Goal: Task Accomplishment & Management: Complete application form

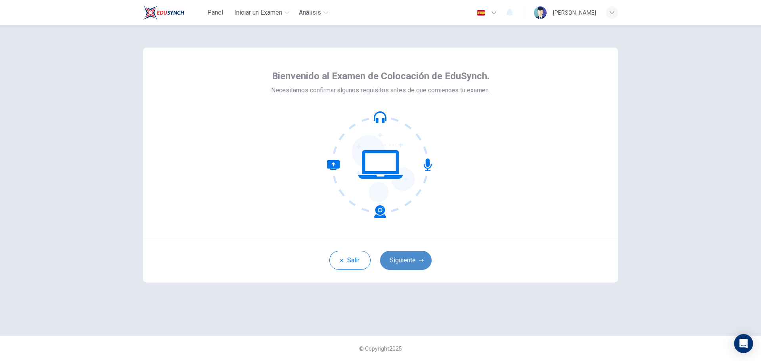
click at [406, 264] on button "Siguiente" at bounding box center [406, 260] width 52 height 19
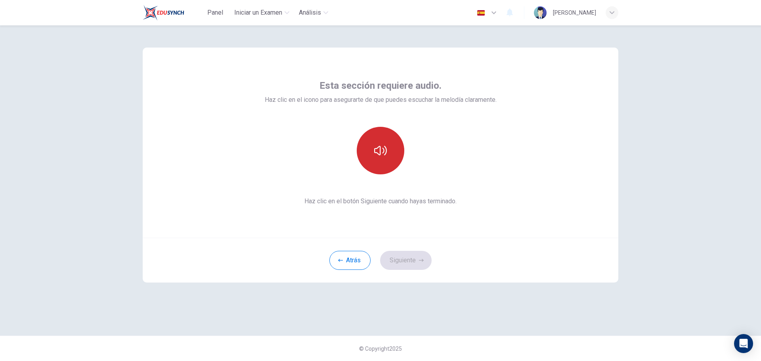
click at [379, 143] on button "button" at bounding box center [381, 151] width 48 height 48
click at [411, 260] on button "Siguiente" at bounding box center [406, 260] width 52 height 19
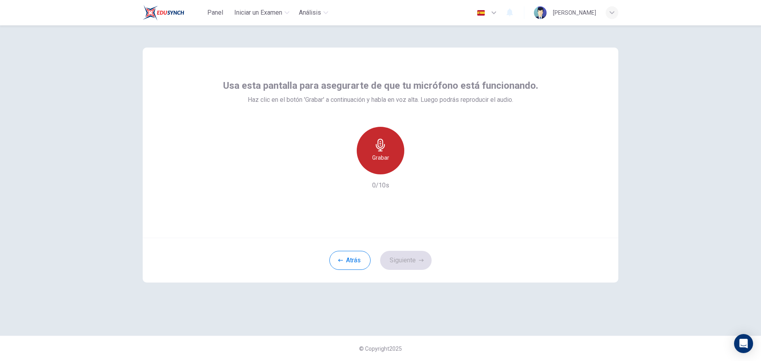
click at [389, 155] on div "Grabar" at bounding box center [381, 151] width 48 height 48
click at [377, 152] on div "Detener" at bounding box center [381, 151] width 48 height 48
click at [405, 262] on button "Siguiente" at bounding box center [406, 260] width 52 height 19
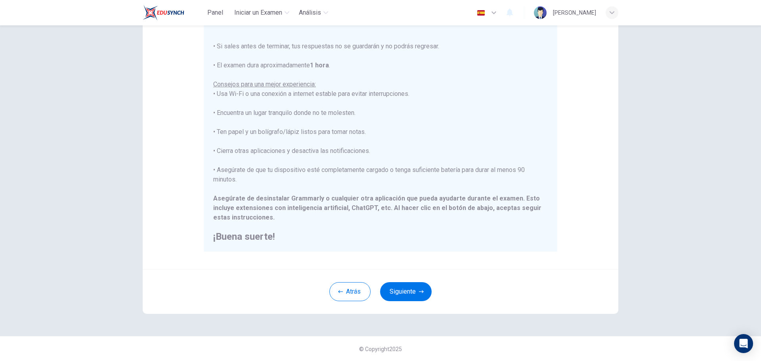
scroll to position [80, 0]
click at [399, 291] on button "Siguiente" at bounding box center [406, 291] width 52 height 19
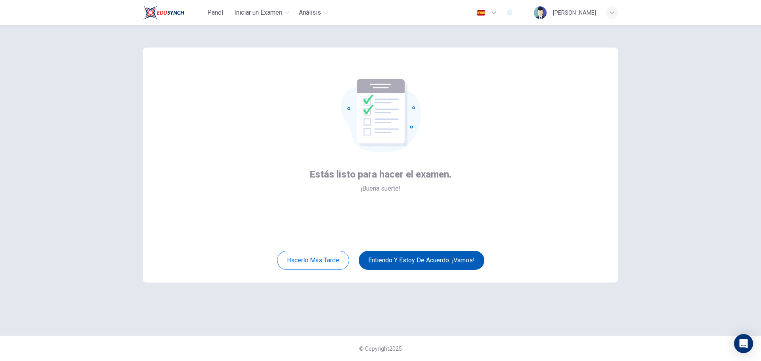
click at [424, 264] on button "Entiendo y estoy de acuerdo. ¡Vamos!" at bounding box center [422, 260] width 126 height 19
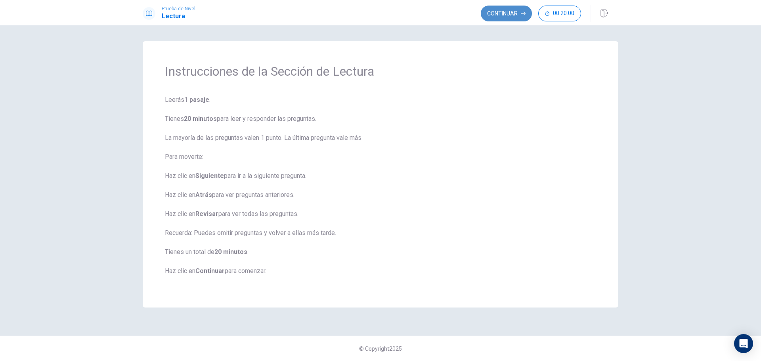
click at [491, 12] on button "Continuar" at bounding box center [506, 14] width 51 height 16
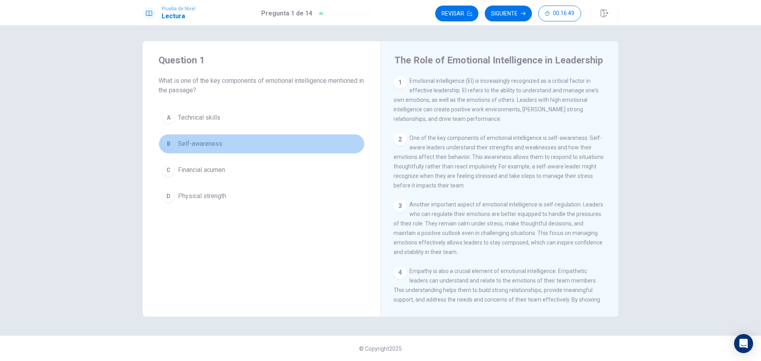
click at [170, 144] on div "B" at bounding box center [168, 144] width 13 height 13
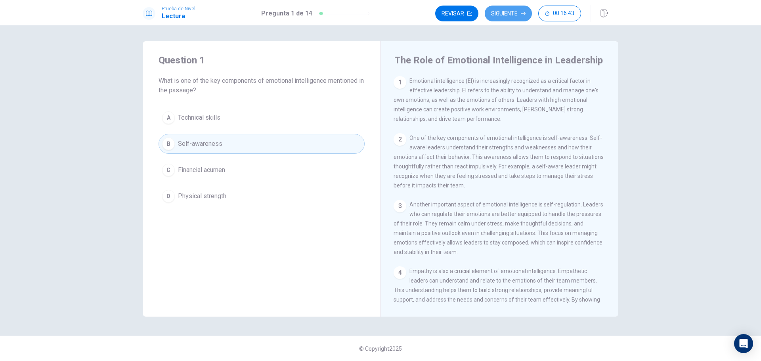
click at [506, 16] on button "Siguiente" at bounding box center [508, 14] width 47 height 16
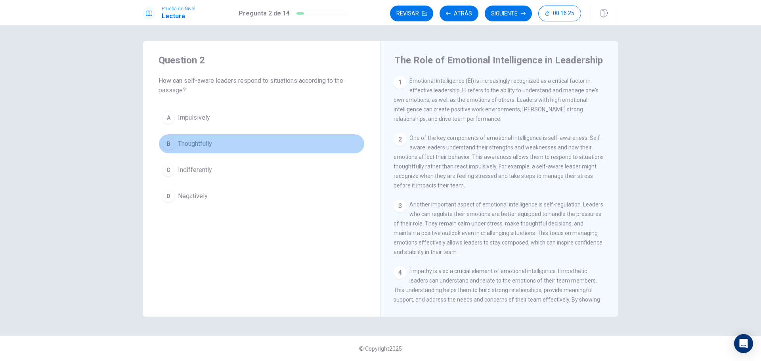
click at [194, 145] on span "Thoughtfully" at bounding box center [195, 144] width 34 height 10
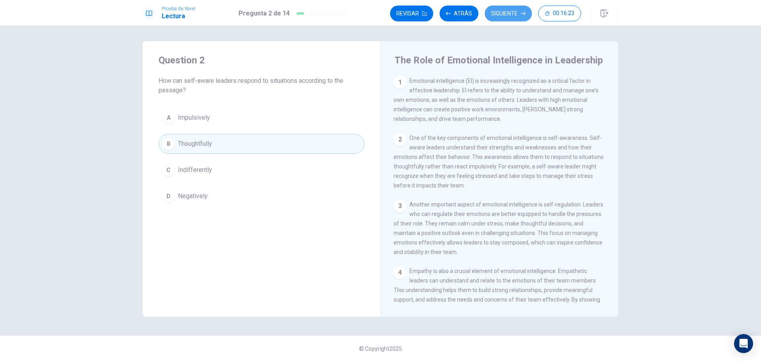
click at [508, 13] on button "Siguiente" at bounding box center [508, 14] width 47 height 16
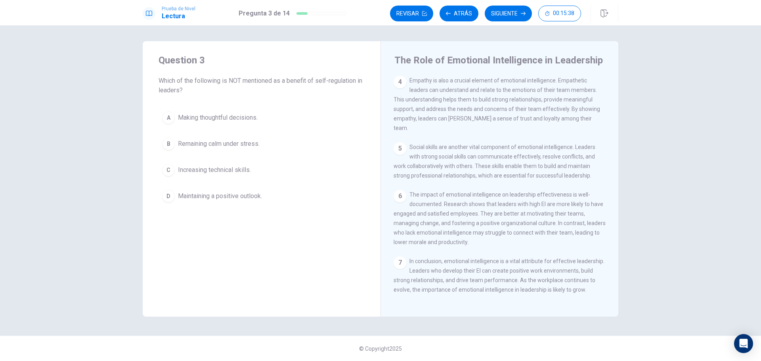
scroll to position [205, 0]
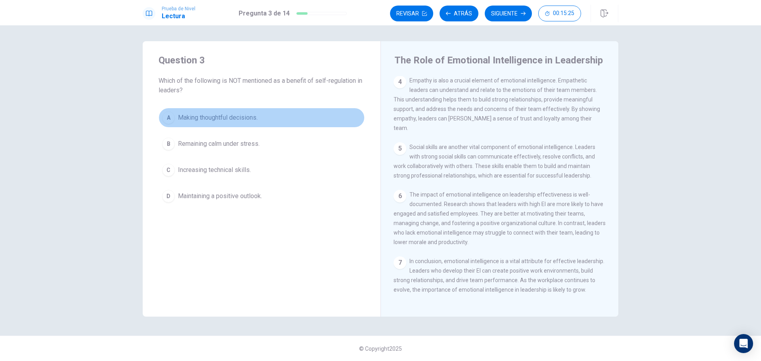
click at [191, 117] on span "Making thoughtful decisions." at bounding box center [218, 118] width 80 height 10
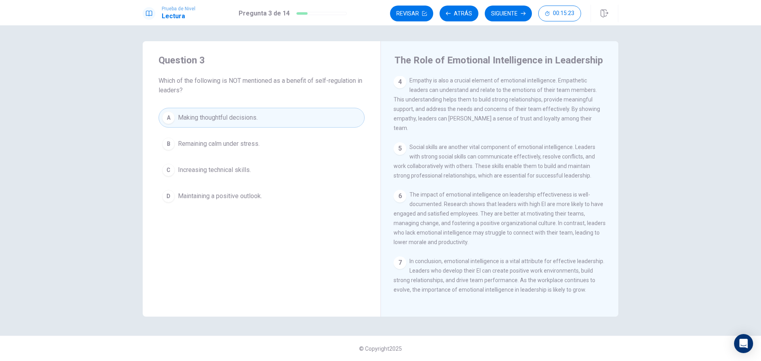
click at [514, 11] on button "Siguiente" at bounding box center [508, 14] width 47 height 16
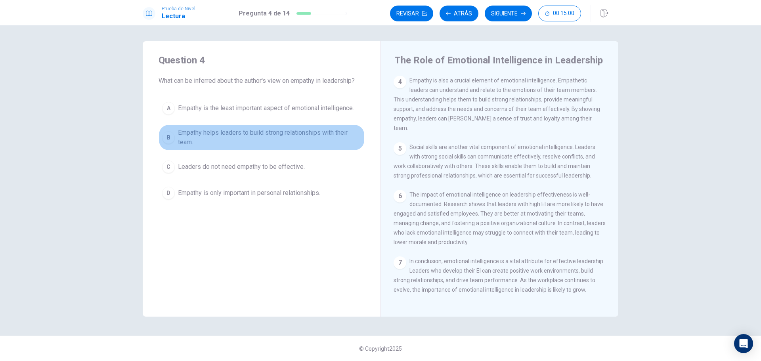
click at [220, 136] on span "Empathy helps leaders to build strong relationships with their team." at bounding box center [269, 137] width 183 height 19
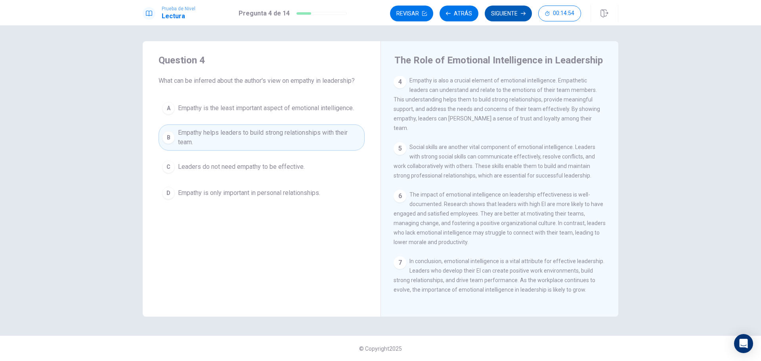
click at [514, 11] on button "Siguiente" at bounding box center [508, 14] width 47 height 16
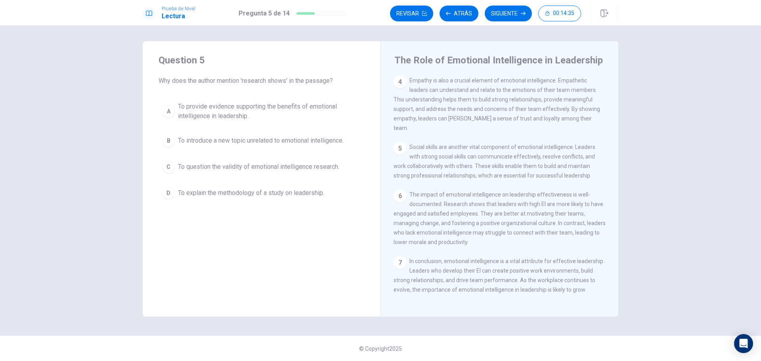
click at [269, 108] on span "To provide evidence supporting the benefits of emotional intelligence in leader…" at bounding box center [269, 111] width 183 height 19
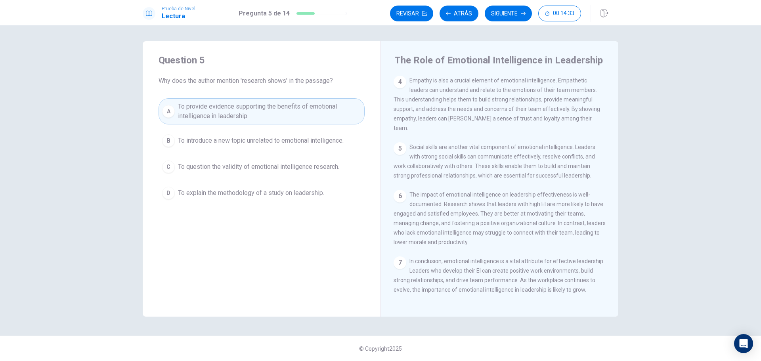
click at [516, 13] on button "Siguiente" at bounding box center [508, 14] width 47 height 16
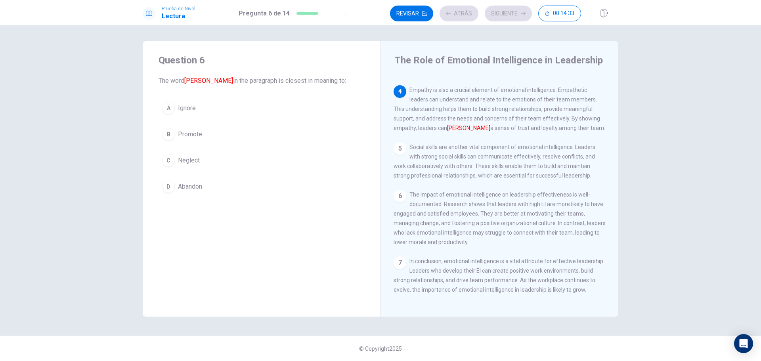
scroll to position [197, 0]
click at [195, 136] on span "Promote" at bounding box center [190, 135] width 24 height 10
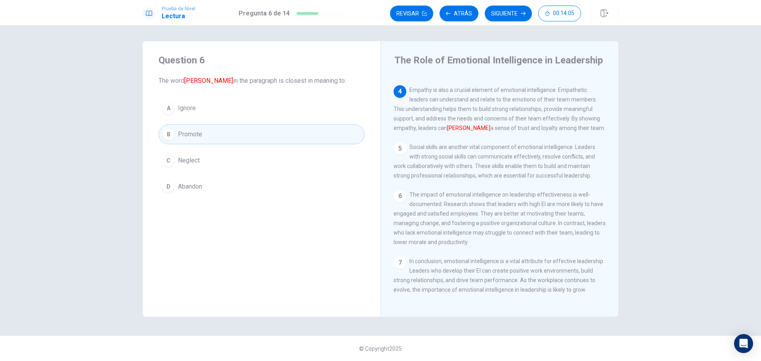
click at [509, 14] on button "Siguiente" at bounding box center [508, 14] width 47 height 16
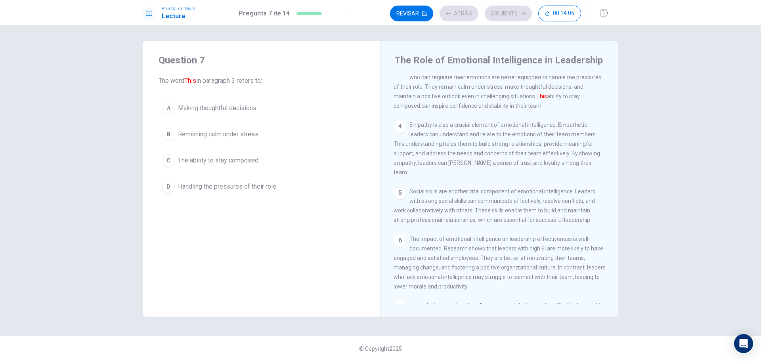
scroll to position [128, 0]
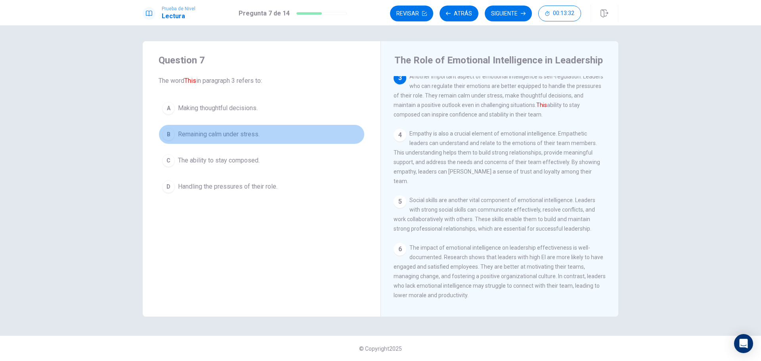
click at [245, 132] on span "Remaining calm under stress." at bounding box center [219, 135] width 82 height 10
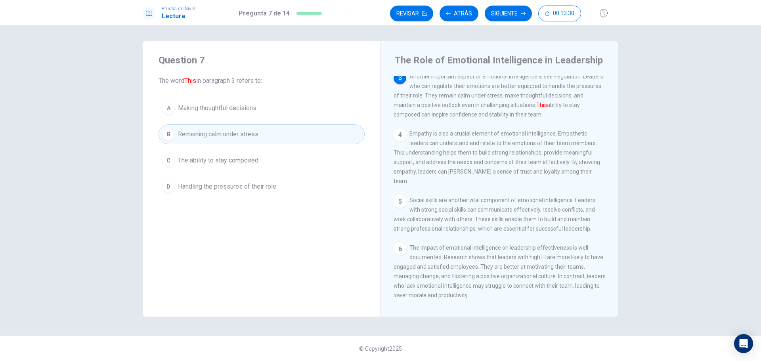
click at [515, 16] on button "Siguiente" at bounding box center [508, 14] width 47 height 16
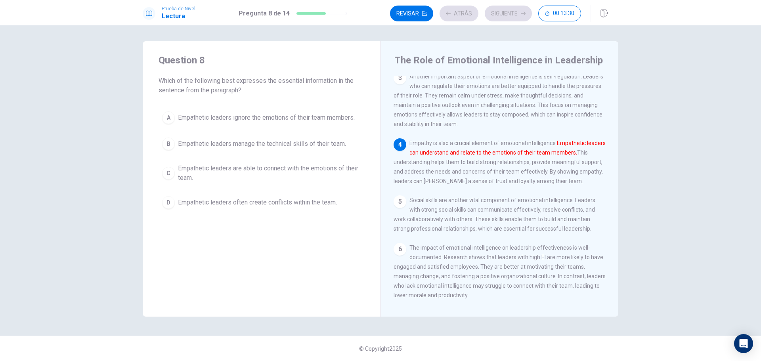
scroll to position [197, 0]
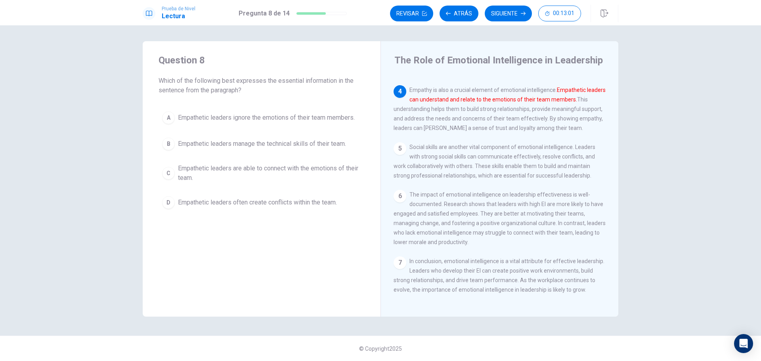
click at [325, 170] on span "Empathetic leaders are able to connect with the emotions of their team." at bounding box center [269, 173] width 183 height 19
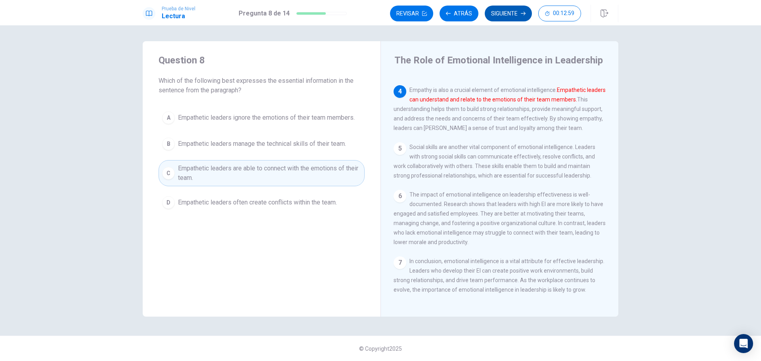
click at [515, 13] on button "Siguiente" at bounding box center [508, 14] width 47 height 16
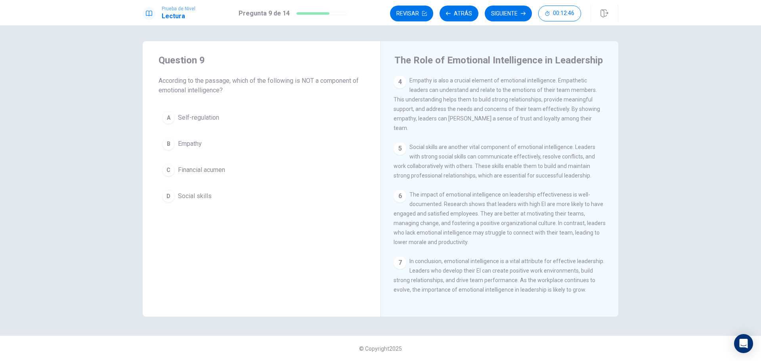
click at [210, 170] on span "Financial acumen" at bounding box center [201, 170] width 47 height 10
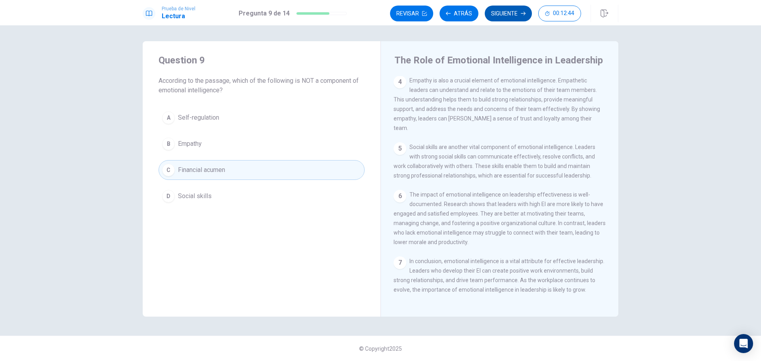
click at [497, 16] on button "Siguiente" at bounding box center [508, 14] width 47 height 16
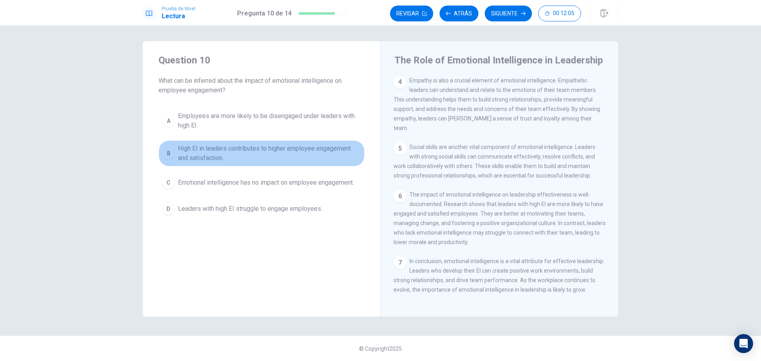
click at [295, 151] on span "High EI in leaders contributes to higher employee engagement and satisfaction." at bounding box center [269, 153] width 183 height 19
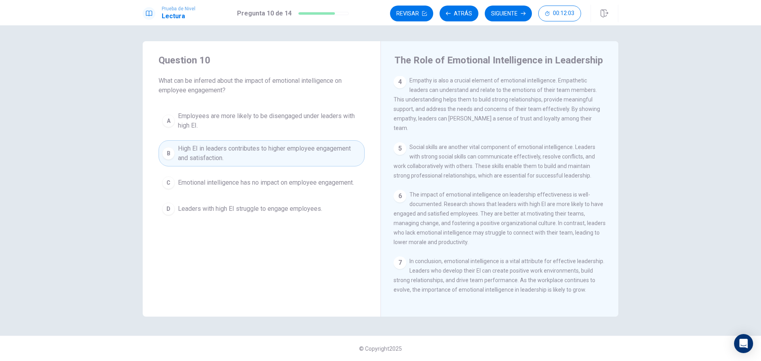
click at [502, 13] on button "Siguiente" at bounding box center [508, 14] width 47 height 16
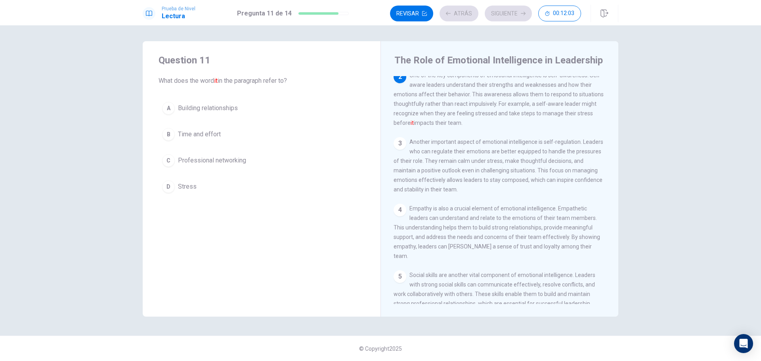
scroll to position [59, 0]
click at [228, 109] on span "Building relationships" at bounding box center [208, 108] width 60 height 10
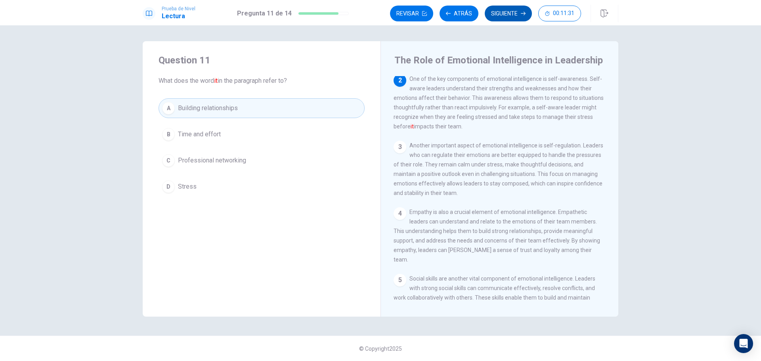
click at [499, 15] on button "Siguiente" at bounding box center [508, 14] width 47 height 16
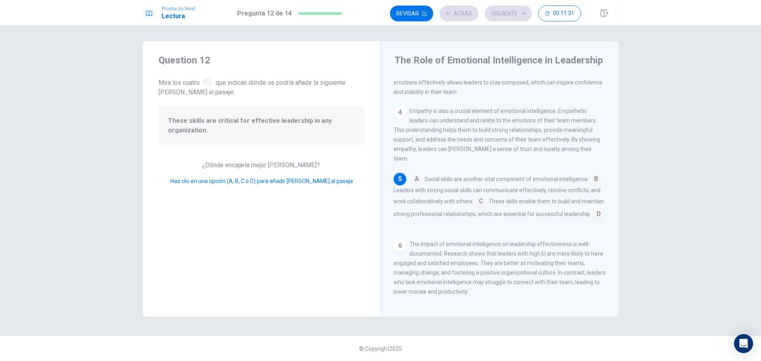
scroll to position [168, 0]
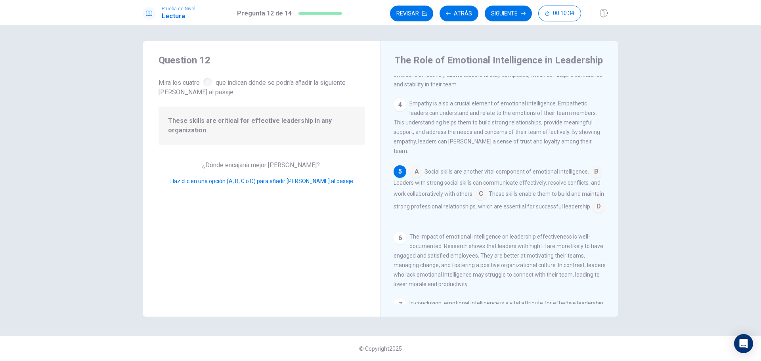
click at [592, 214] on input at bounding box center [598, 207] width 13 height 13
click at [511, 13] on button "Siguiente" at bounding box center [508, 14] width 47 height 16
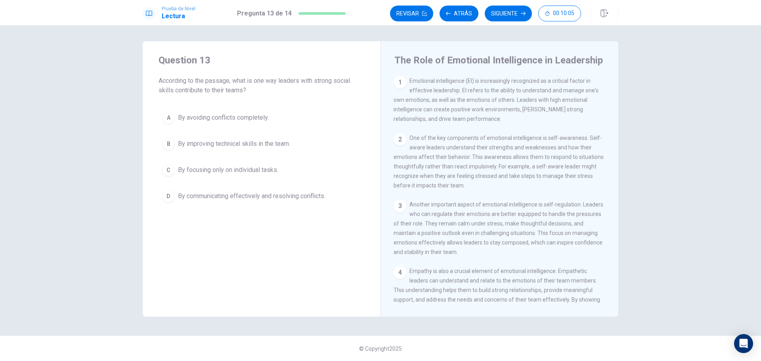
click at [177, 197] on button "D By communicating effectively and resolving conflicts." at bounding box center [262, 196] width 206 height 20
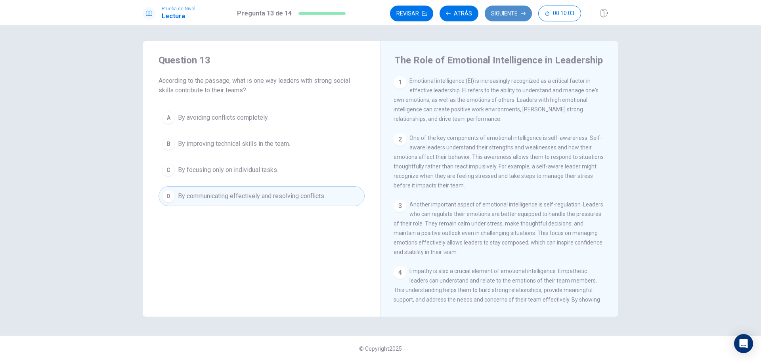
click at [498, 14] on button "Siguiente" at bounding box center [508, 14] width 47 height 16
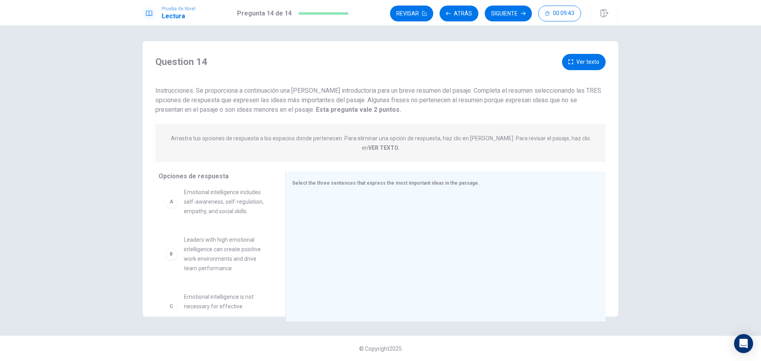
scroll to position [0, 0]
click at [173, 204] on div "A" at bounding box center [171, 208] width 13 height 13
click at [173, 203] on div "A" at bounding box center [171, 208] width 13 height 13
click at [206, 199] on span "Emotional intelligence includes self-awareness, self-regulation, empathy, and s…" at bounding box center [225, 208] width 82 height 29
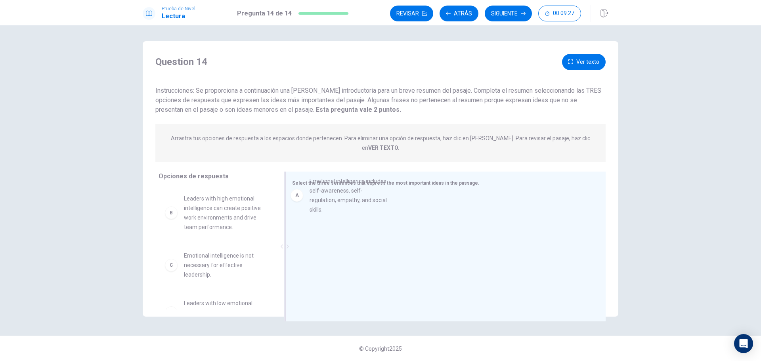
drag, startPoint x: 198, startPoint y: 202, endPoint x: 327, endPoint y: 196, distance: 128.9
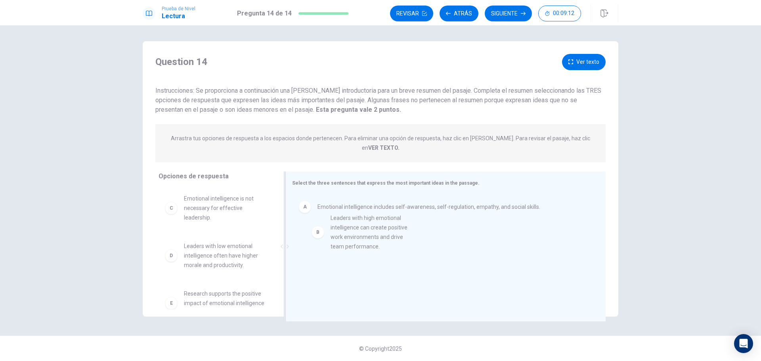
drag, startPoint x: 227, startPoint y: 210, endPoint x: 376, endPoint y: 240, distance: 151.7
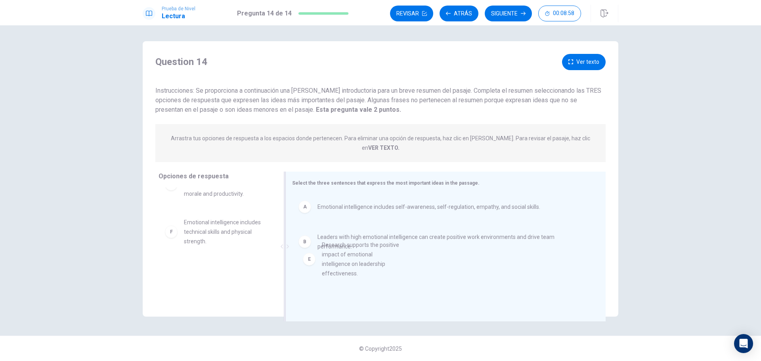
drag, startPoint x: 218, startPoint y: 228, endPoint x: 364, endPoint y: 263, distance: 150.4
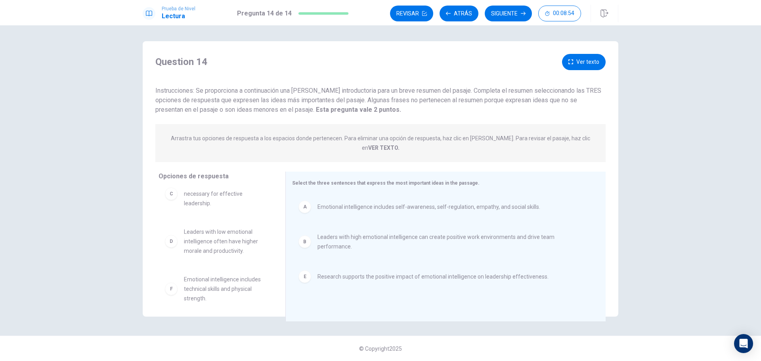
scroll to position [0, 0]
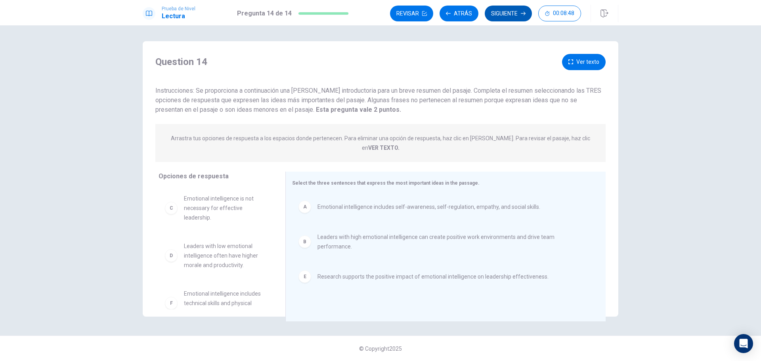
click at [510, 13] on button "Siguiente" at bounding box center [508, 14] width 47 height 16
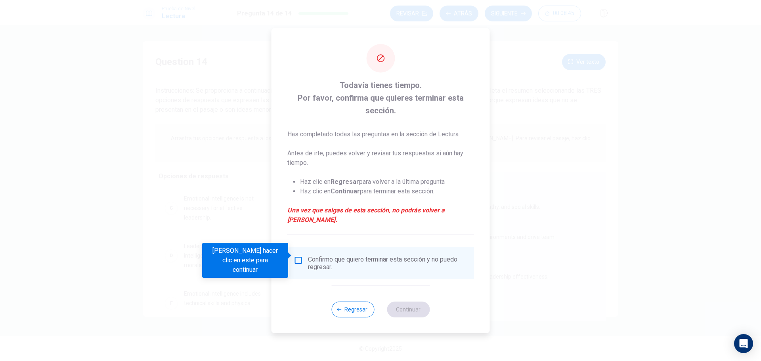
click at [300, 256] on input "Debes hacer clic en este para continuar" at bounding box center [299, 261] width 10 height 10
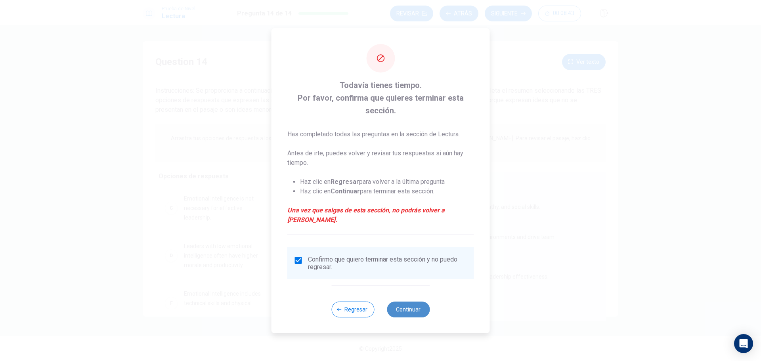
click at [415, 308] on button "Continuar" at bounding box center [408, 310] width 43 height 16
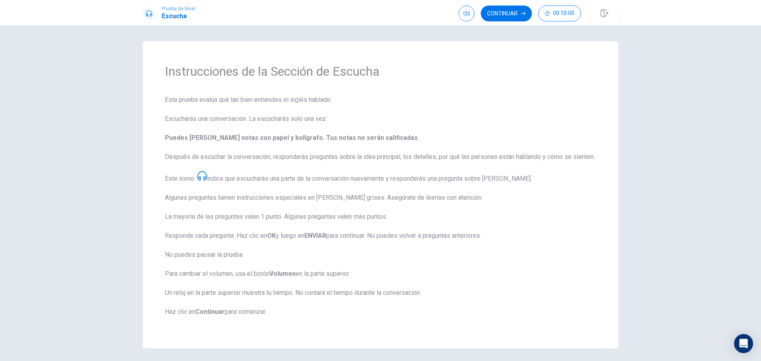
click at [508, 15] on button "Continuar" at bounding box center [506, 14] width 51 height 16
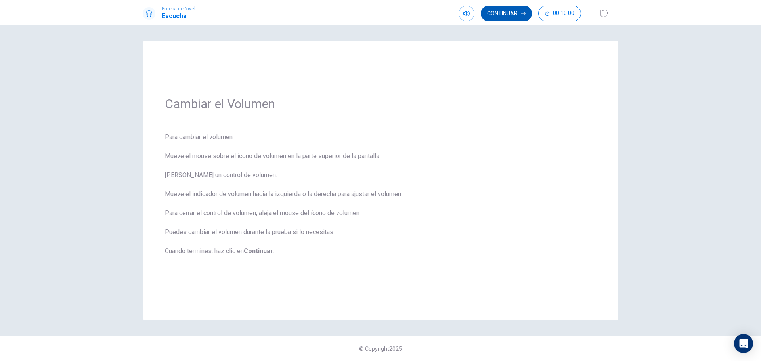
click at [500, 16] on button "Continuar" at bounding box center [506, 14] width 51 height 16
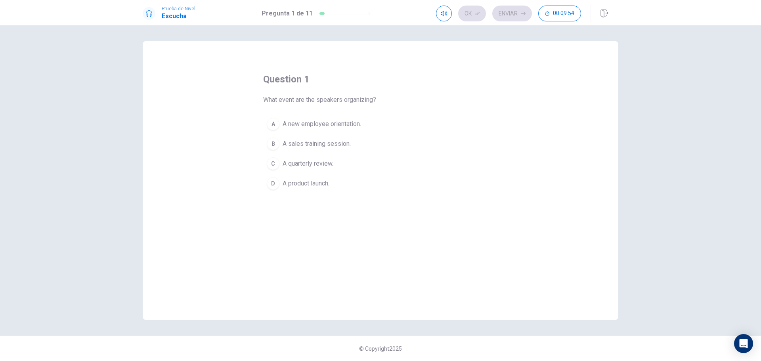
click at [334, 124] on span "A new employee orientation." at bounding box center [322, 124] width 78 height 10
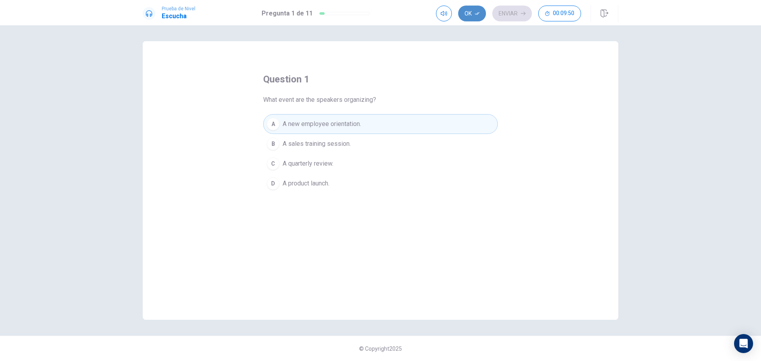
click at [468, 12] on button "Ok" at bounding box center [472, 14] width 28 height 16
click at [508, 16] on button "Enviar" at bounding box center [512, 14] width 40 height 16
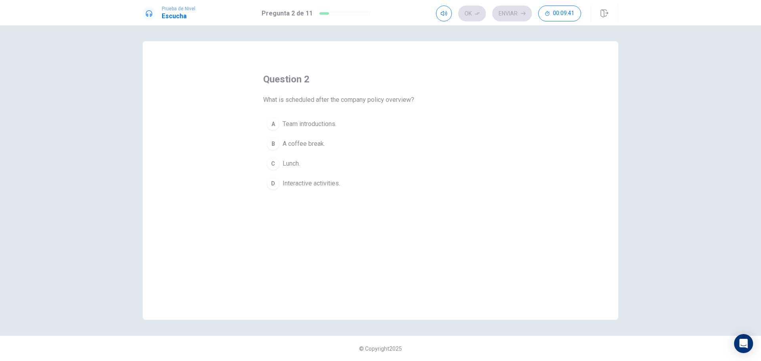
click at [314, 142] on span "A coffee break." at bounding box center [304, 144] width 42 height 10
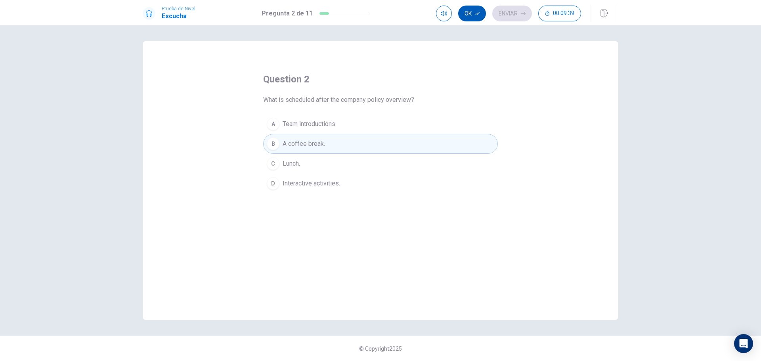
click at [470, 13] on button "Ok" at bounding box center [472, 14] width 28 height 16
click at [512, 14] on button "Enviar" at bounding box center [512, 14] width 40 height 16
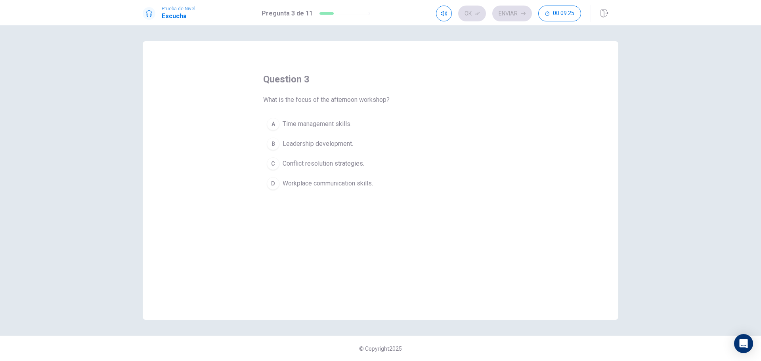
click at [294, 183] on span "Workplace communication skills." at bounding box center [328, 184] width 90 height 10
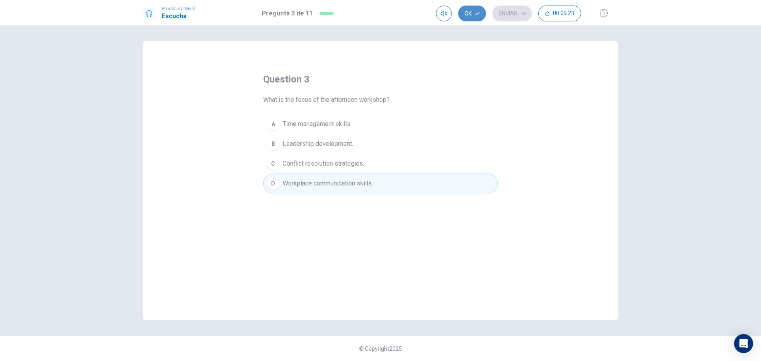
click at [469, 11] on button "Ok" at bounding box center [472, 14] width 28 height 16
click at [507, 12] on button "Enviar" at bounding box center [512, 14] width 40 height 16
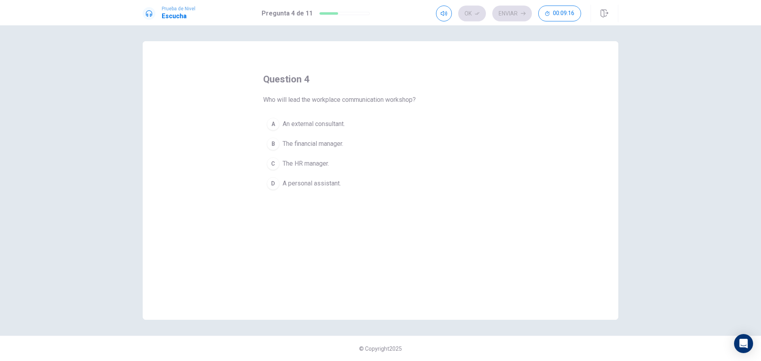
click at [301, 122] on span "An external consultant." at bounding box center [314, 124] width 62 height 10
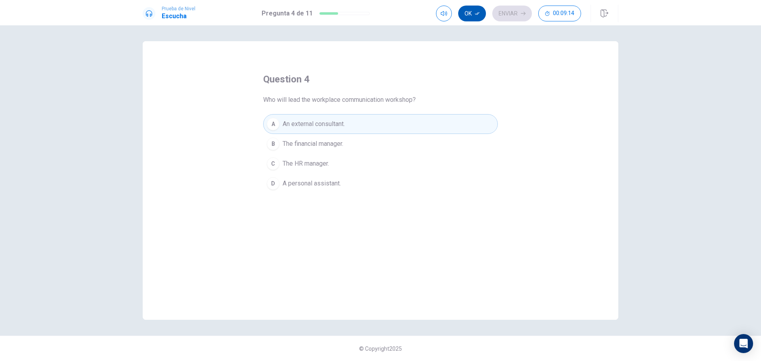
click at [476, 13] on icon "button" at bounding box center [477, 13] width 5 height 5
click at [507, 11] on button "Enviar" at bounding box center [512, 14] width 40 height 16
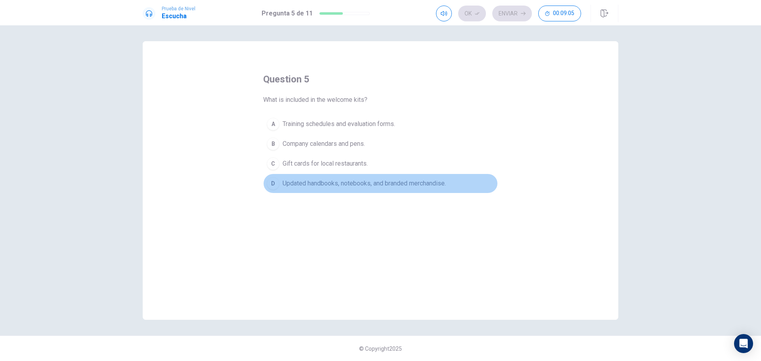
click at [334, 183] on span "Updated handbooks, notebooks, and branded merchandise." at bounding box center [364, 184] width 163 height 10
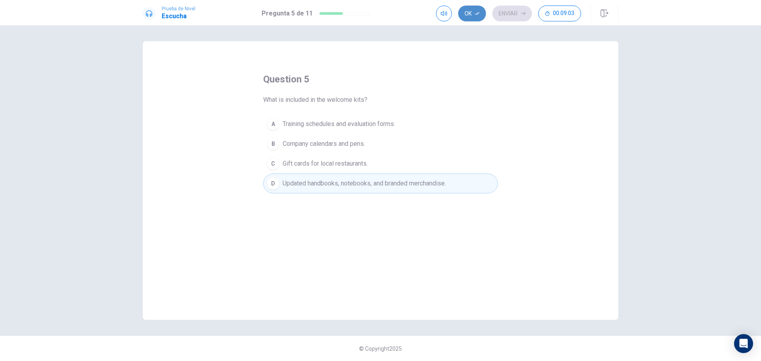
click at [470, 15] on button "Ok" at bounding box center [472, 14] width 28 height 16
click at [503, 10] on button "Enviar" at bounding box center [512, 14] width 40 height 16
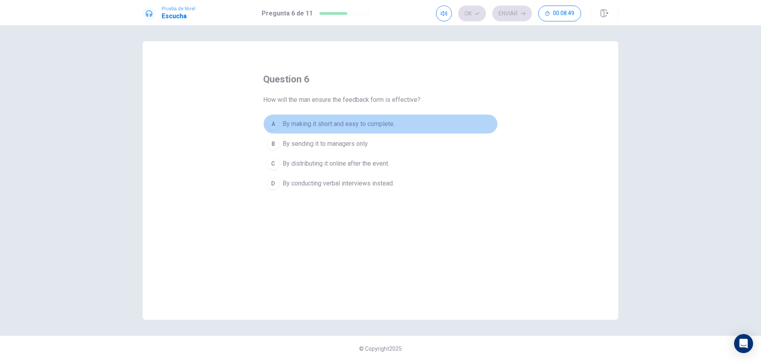
click at [302, 124] on span "By making it short and easy to complete." at bounding box center [339, 124] width 112 height 10
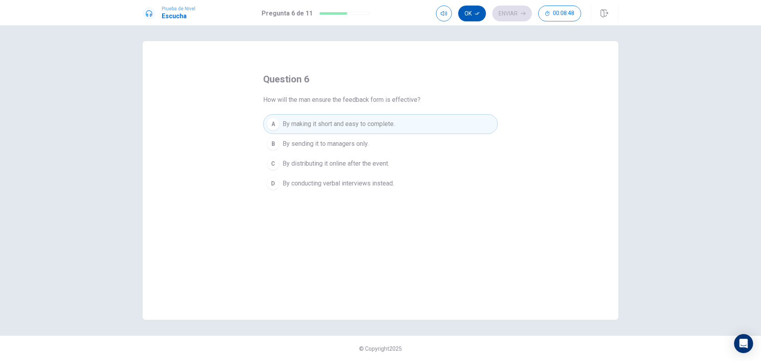
click at [467, 13] on button "Ok" at bounding box center [472, 14] width 28 height 16
click at [513, 13] on button "Enviar" at bounding box center [512, 14] width 40 height 16
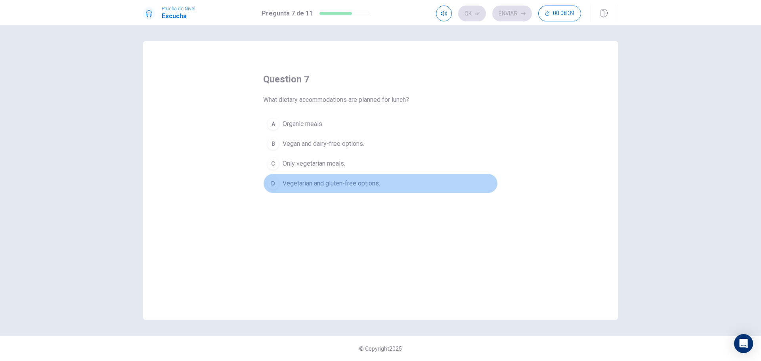
click at [303, 185] on span "Vegetarian and gluten-free options." at bounding box center [331, 184] width 97 height 10
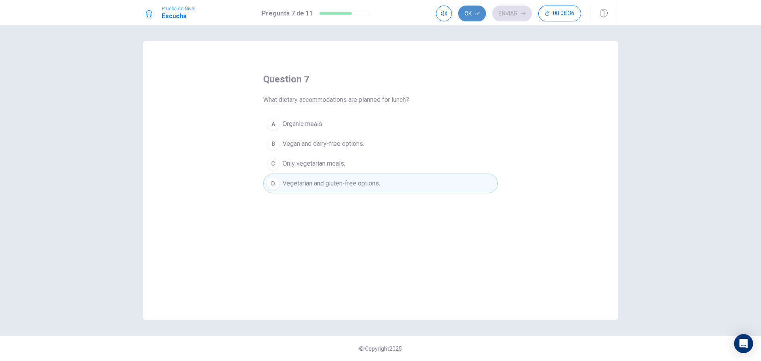
click at [472, 13] on button "Ok" at bounding box center [472, 14] width 28 height 16
click at [525, 13] on icon "button" at bounding box center [523, 14] width 5 height 4
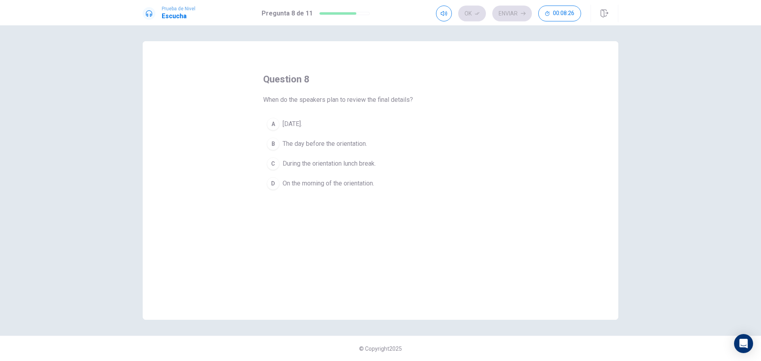
click at [287, 121] on span "[DATE]." at bounding box center [292, 124] width 19 height 10
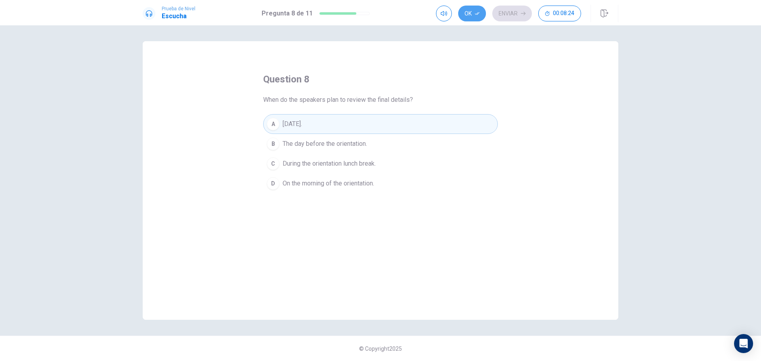
click at [472, 14] on button "Ok" at bounding box center [472, 14] width 28 height 16
click at [523, 11] on button "Enviar" at bounding box center [512, 14] width 40 height 16
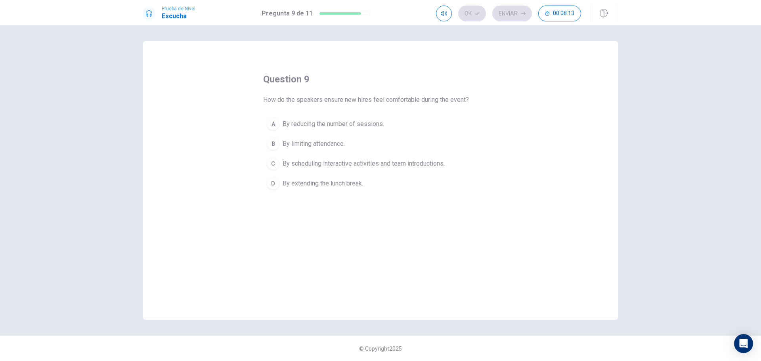
click at [303, 166] on span "By scheduling interactive activities and team introductions." at bounding box center [364, 164] width 162 height 10
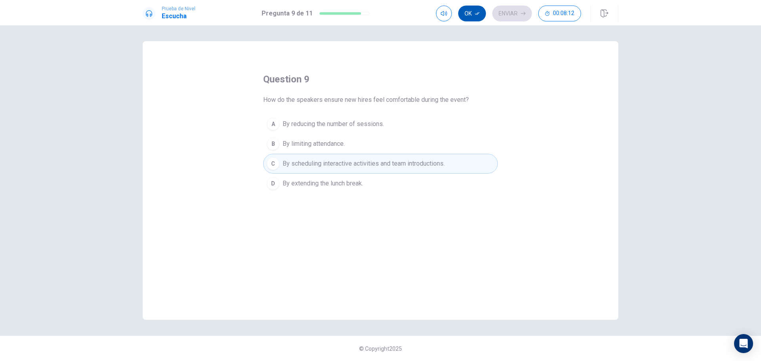
click at [470, 16] on button "Ok" at bounding box center [472, 14] width 28 height 16
click at [518, 15] on button "Enviar" at bounding box center [512, 14] width 40 height 16
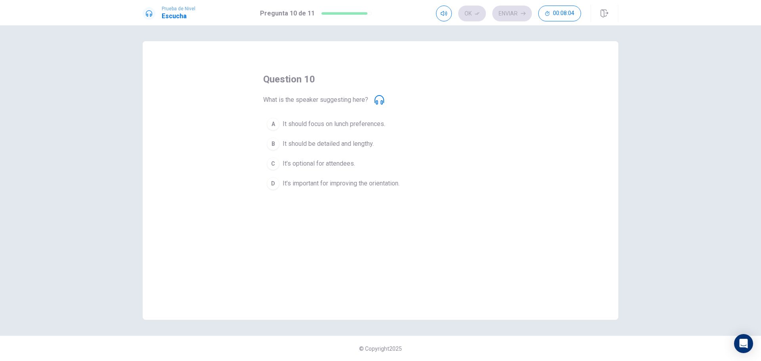
click at [329, 186] on span "It’s important for improving the orientation." at bounding box center [341, 184] width 117 height 10
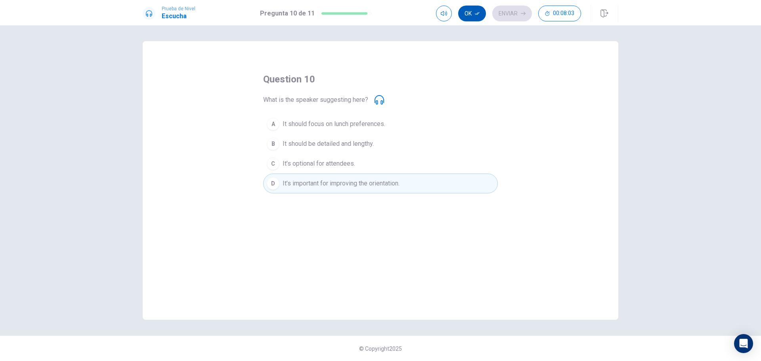
click at [474, 11] on button "Ok" at bounding box center [472, 14] width 28 height 16
drag, startPoint x: 511, startPoint y: 14, endPoint x: 512, endPoint y: 19, distance: 4.9
click at [511, 14] on button "Enviar" at bounding box center [512, 14] width 40 height 16
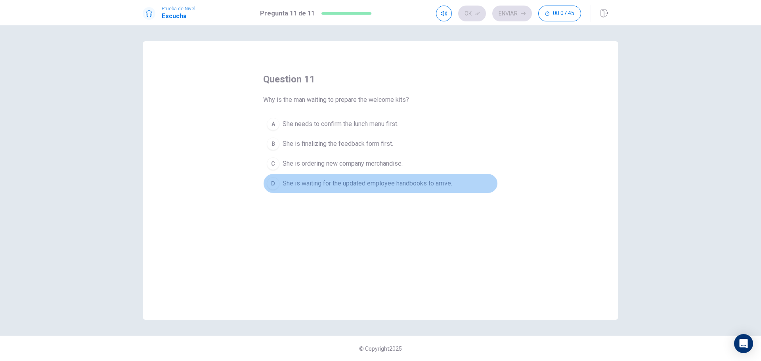
click at [319, 182] on span "She is waiting for the updated employee handbooks to arrive." at bounding box center [368, 184] width 170 height 10
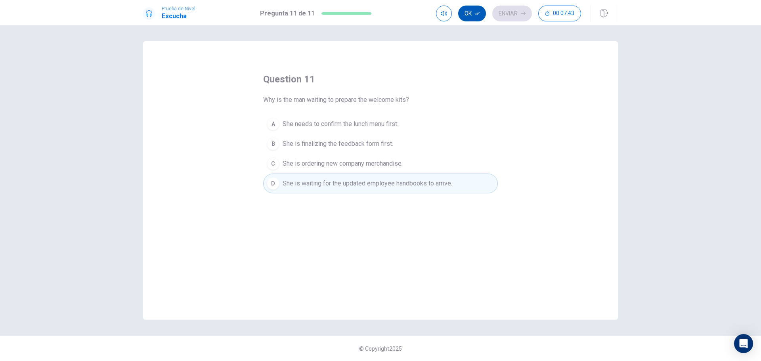
click at [475, 15] on icon "button" at bounding box center [477, 13] width 5 height 5
click at [509, 13] on button "Enviar" at bounding box center [512, 14] width 40 height 16
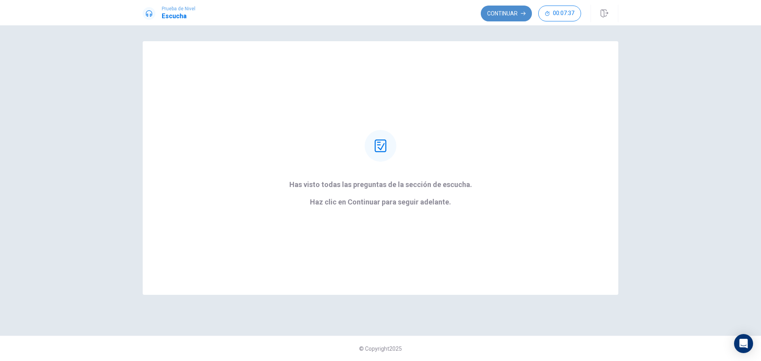
click at [507, 16] on button "Continuar" at bounding box center [506, 14] width 51 height 16
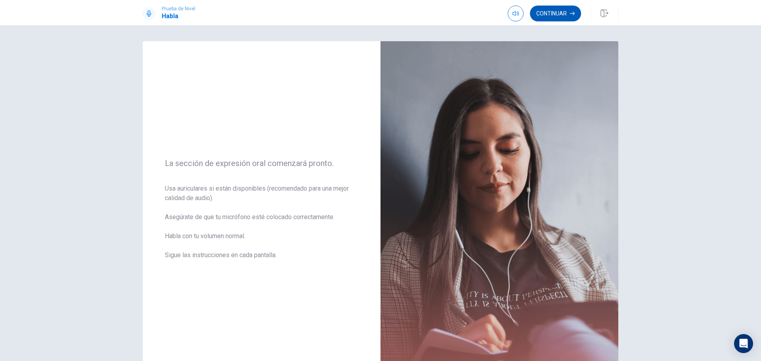
click at [547, 15] on button "Continuar" at bounding box center [555, 14] width 51 height 16
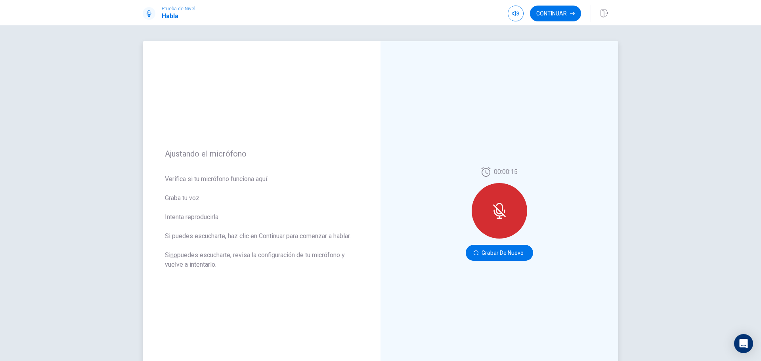
click at [513, 219] on div at bounding box center [499, 210] width 55 height 55
click at [517, 254] on button "Grabar de Nuevo" at bounding box center [499, 253] width 67 height 16
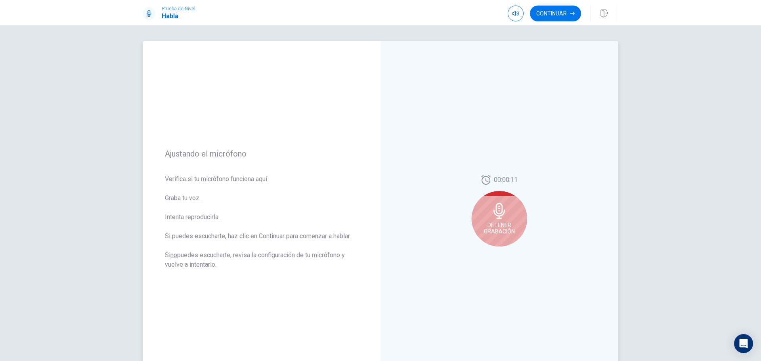
click at [489, 225] on span "Detener Grabación" at bounding box center [499, 228] width 31 height 13
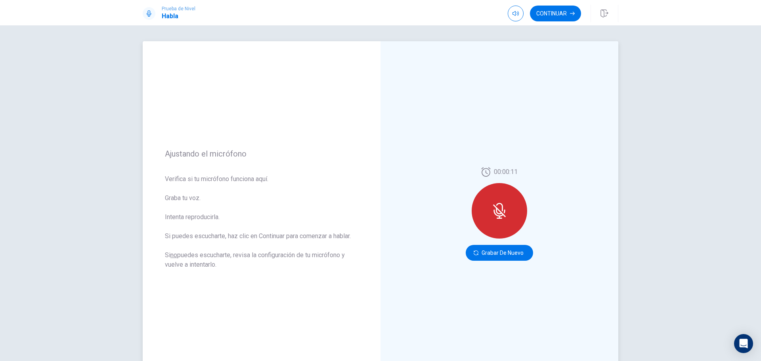
click at [583, 206] on div "00:00:11 Grabar de Nuevo" at bounding box center [499, 214] width 238 height 346
click at [474, 255] on icon "button" at bounding box center [476, 252] width 5 height 5
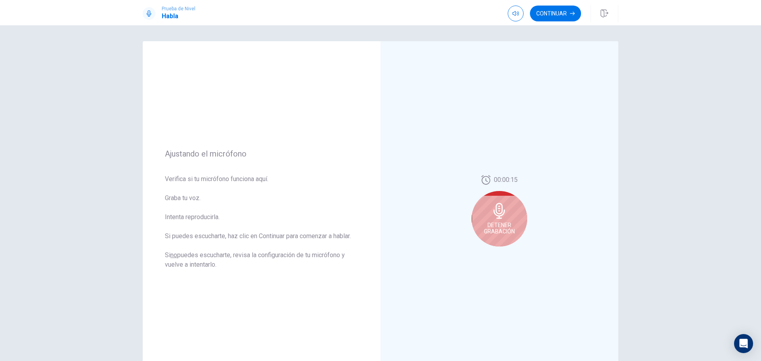
click at [503, 230] on span "Detener Grabación" at bounding box center [499, 228] width 31 height 13
click at [503, 253] on button "Play Audio" at bounding box center [508, 252] width 11 height 11
click at [506, 254] on icon "Play Audio" at bounding box center [508, 252] width 4 height 5
click at [490, 215] on div at bounding box center [499, 212] width 55 height 55
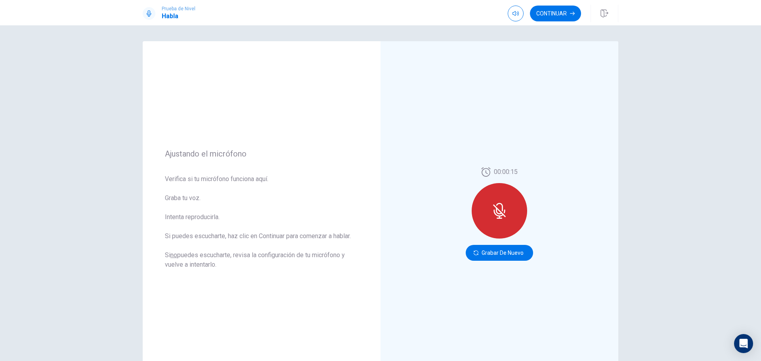
click at [491, 252] on button "Grabar de Nuevo" at bounding box center [499, 253] width 67 height 16
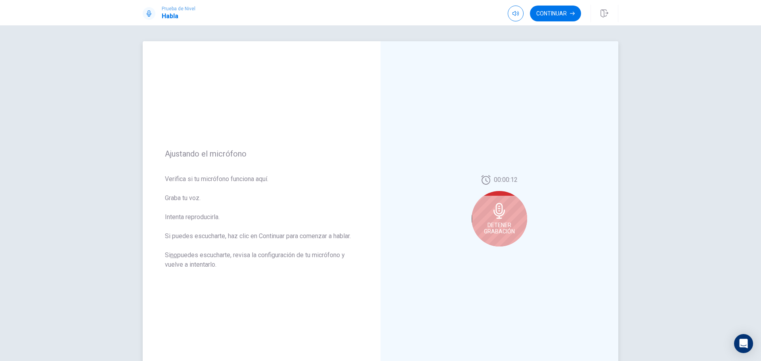
click at [501, 223] on span "Detener Grabación" at bounding box center [499, 228] width 31 height 13
click at [494, 224] on span "Detener Grabación" at bounding box center [499, 228] width 31 height 13
click at [506, 254] on icon "Play Audio" at bounding box center [508, 252] width 4 height 5
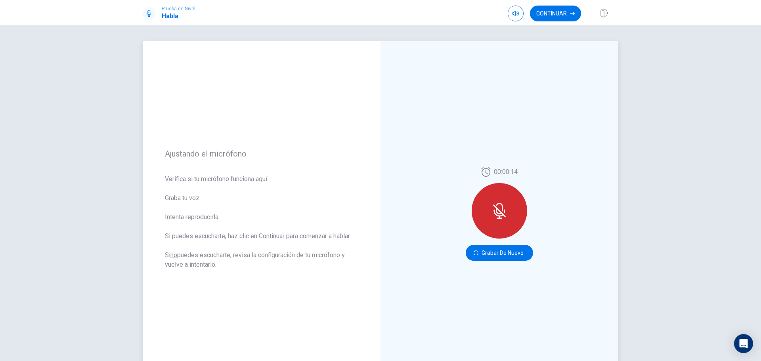
click at [491, 204] on icon at bounding box center [499, 211] width 16 height 16
click at [506, 254] on icon "Play Audio" at bounding box center [508, 252] width 4 height 5
click at [488, 254] on icon "Record Again" at bounding box center [490, 252] width 5 height 5
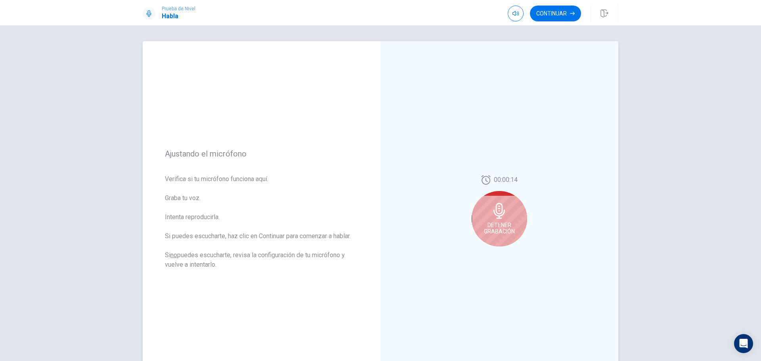
click at [499, 220] on div "Detener Grabación" at bounding box center [499, 218] width 55 height 55
click at [506, 256] on button "Play Audio" at bounding box center [508, 252] width 11 height 11
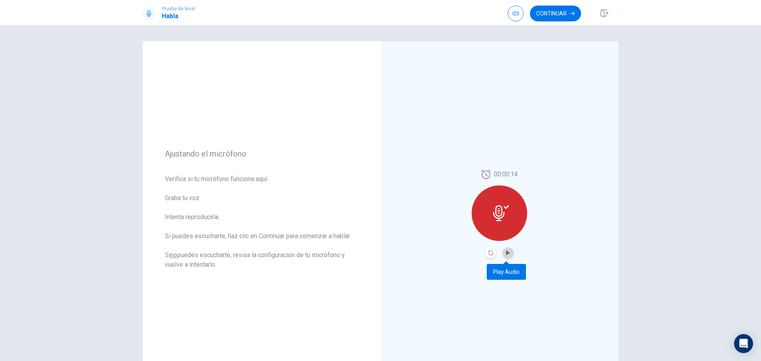
click at [507, 255] on button "Play Audio" at bounding box center [508, 252] width 11 height 11
click at [555, 17] on button "Continuar" at bounding box center [555, 14] width 51 height 16
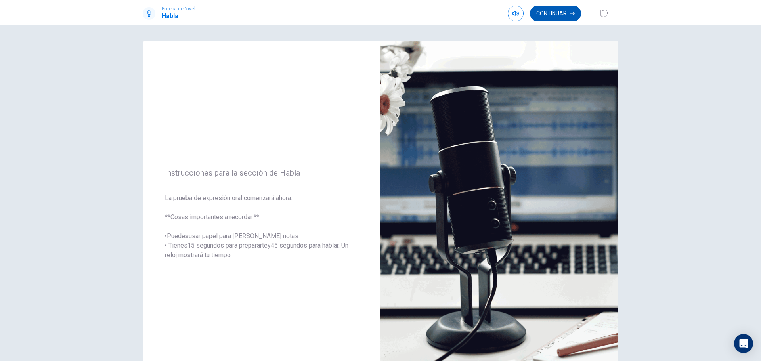
click at [557, 15] on button "Continuar" at bounding box center [555, 14] width 51 height 16
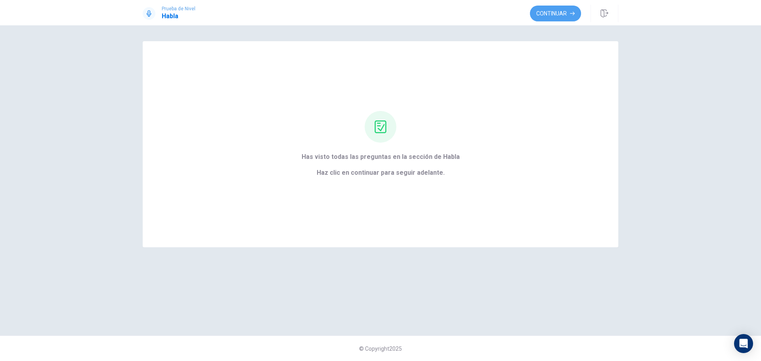
drag, startPoint x: 556, startPoint y: 17, endPoint x: 562, endPoint y: 37, distance: 20.8
click at [556, 17] on button "Continuar" at bounding box center [555, 14] width 51 height 16
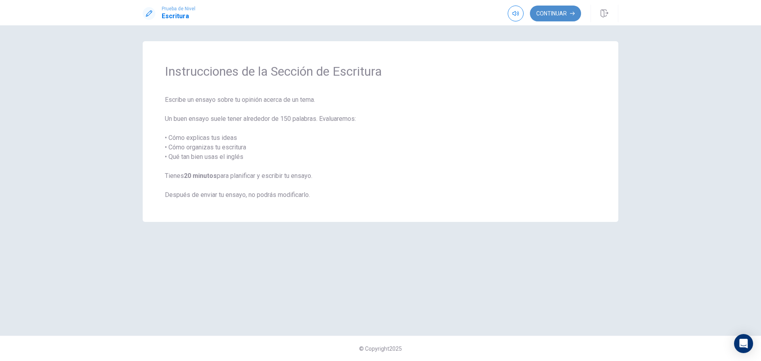
click at [553, 15] on button "Continuar" at bounding box center [555, 14] width 51 height 16
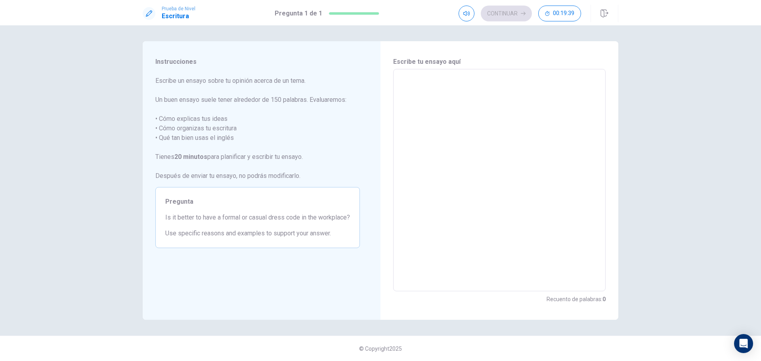
click at [446, 108] on textarea at bounding box center [499, 180] width 201 height 209
type textarea "t"
type textarea "x"
type textarea "th"
type textarea "x"
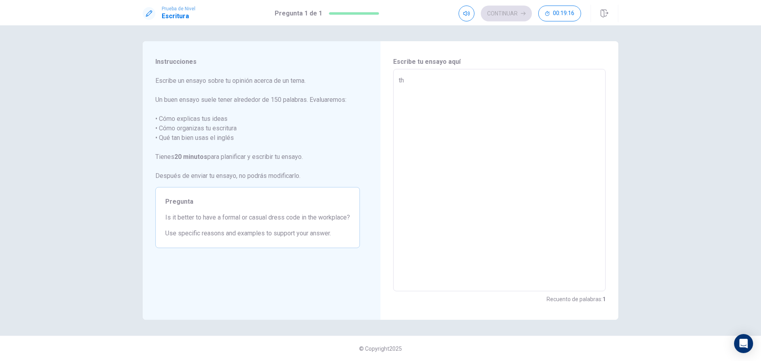
type textarea "the"
type textarea "x"
type textarea "the"
type textarea "x"
type textarea "the"
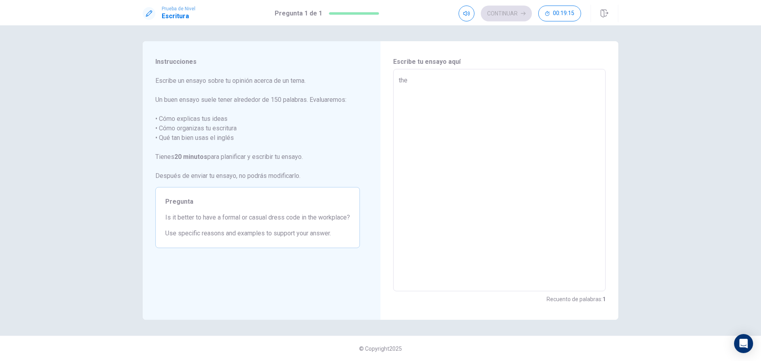
type textarea "x"
type textarea "th"
type textarea "x"
type textarea "t"
type textarea "x"
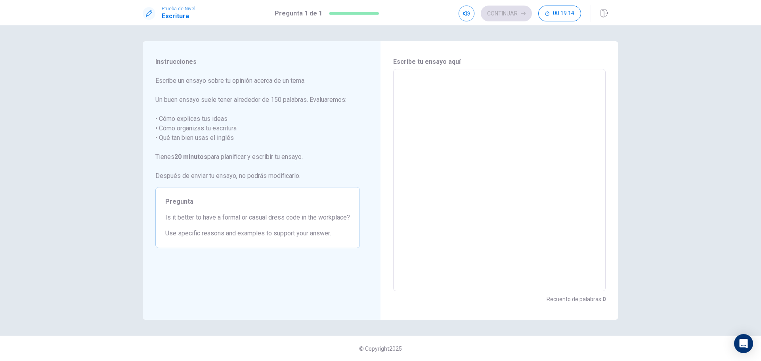
type textarea "T"
type textarea "x"
type textarea "Th"
type textarea "x"
type textarea "The"
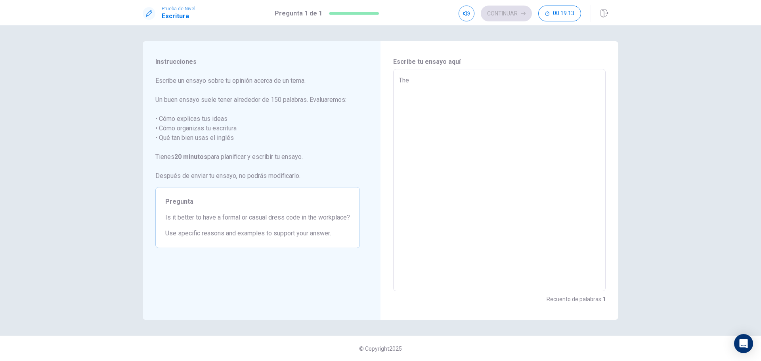
type textarea "x"
type textarea "The"
type textarea "x"
type textarea "The d"
type textarea "x"
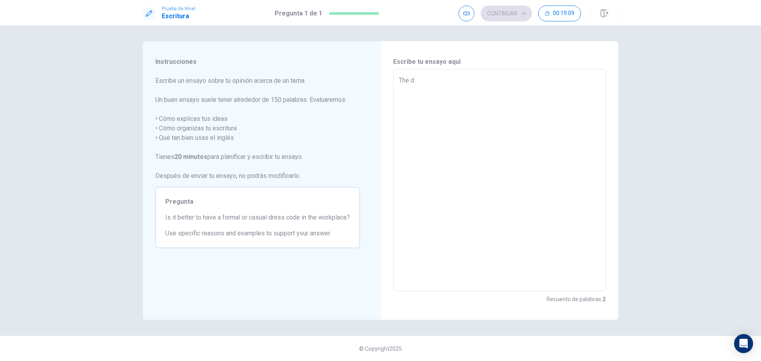
type textarea "The dr"
type textarea "x"
type textarea "The dre"
type textarea "x"
type textarea "The dres"
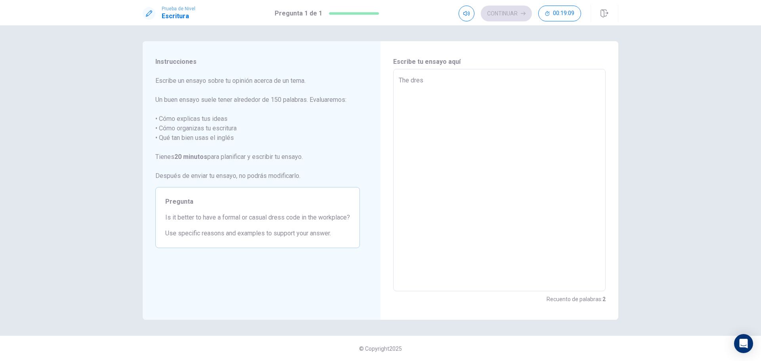
type textarea "x"
type textarea "The dress"
type textarea "x"
type textarea "The dress"
type textarea "x"
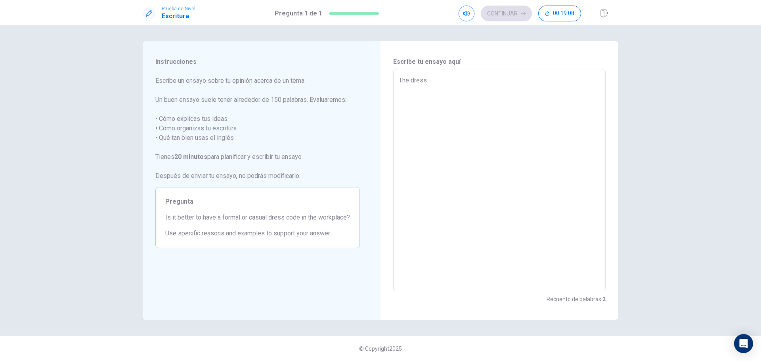
type textarea "The dress c"
type textarea "x"
type textarea "The dress co"
type textarea "x"
type textarea "The dress cod"
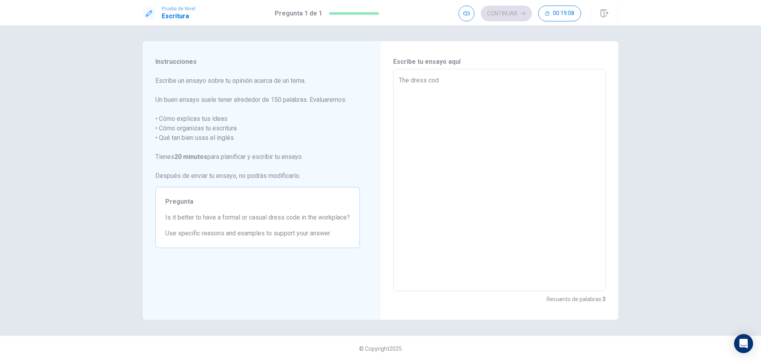
type textarea "x"
type textarea "The dress code"
type textarea "x"
type textarea "The dress code"
type textarea "x"
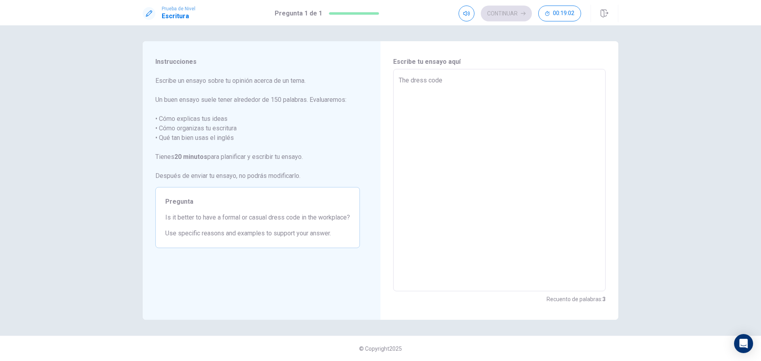
type textarea "The dress code i"
type textarea "x"
type textarea "The dress code in"
type textarea "x"
type textarea "The dress code in"
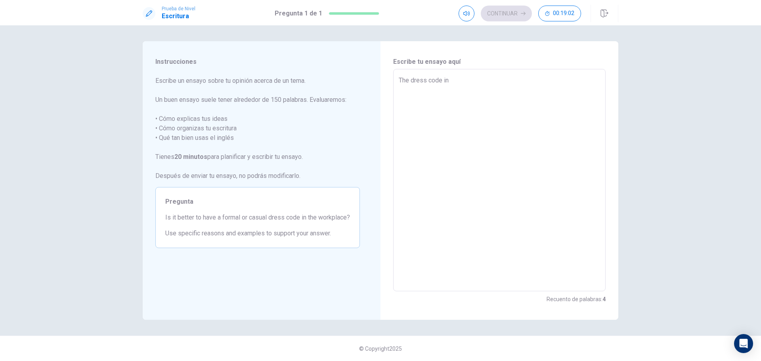
type textarea "x"
type textarea "The dress code in t"
type textarea "x"
type textarea "The dress code in th"
type textarea "x"
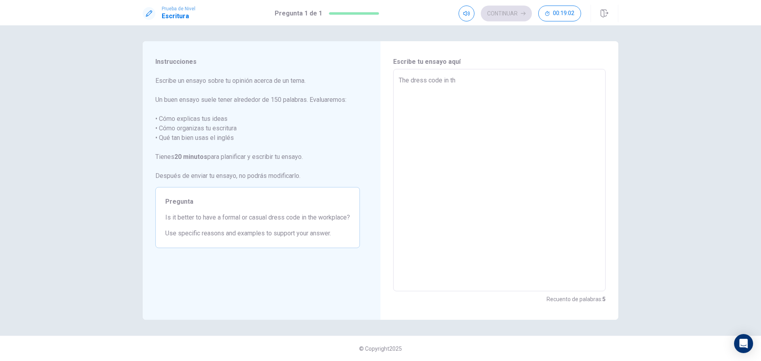
type textarea "The dress code in the"
type textarea "x"
type textarea "The dress code in the"
type textarea "x"
type textarea "The dress code in the w"
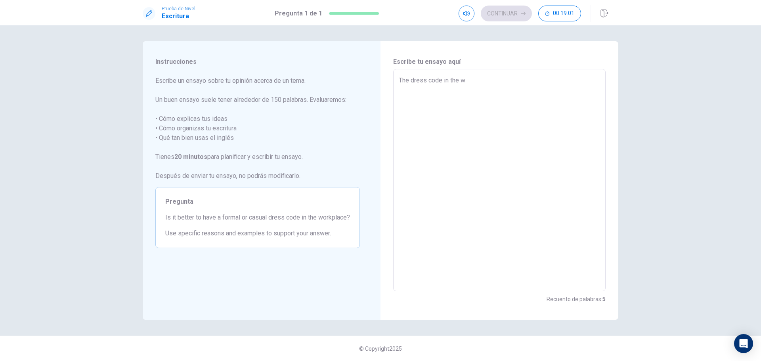
type textarea "x"
type textarea "The dress code in the wo"
type textarea "x"
type textarea "The dress code in the wor"
type textarea "x"
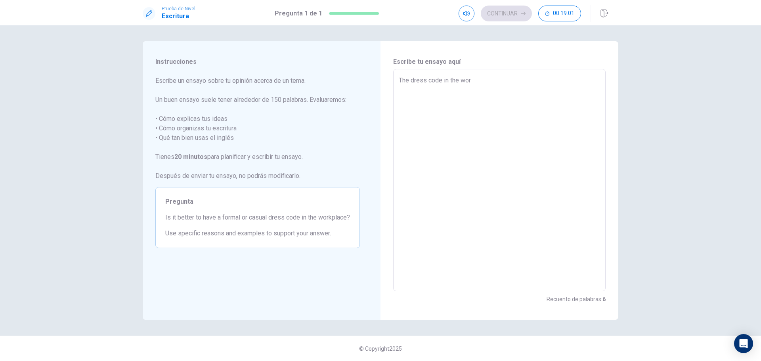
type textarea "The dress code in the work"
type textarea "x"
type textarea "The dress code in the workp"
type textarea "x"
type textarea "The dress code in the workpl"
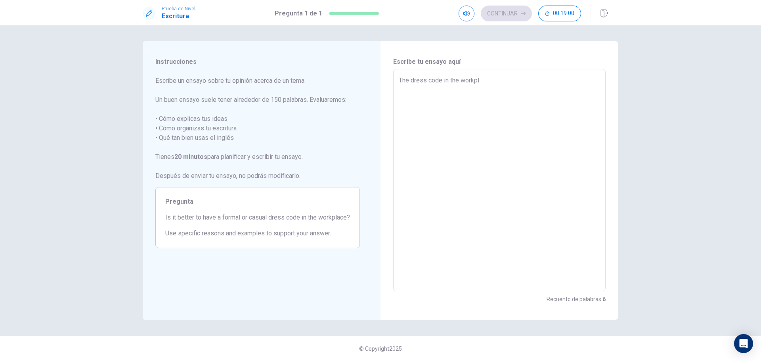
type textarea "x"
type textarea "The dress code in the workpla"
type textarea "x"
type textarea "The dress code in the workplac"
type textarea "x"
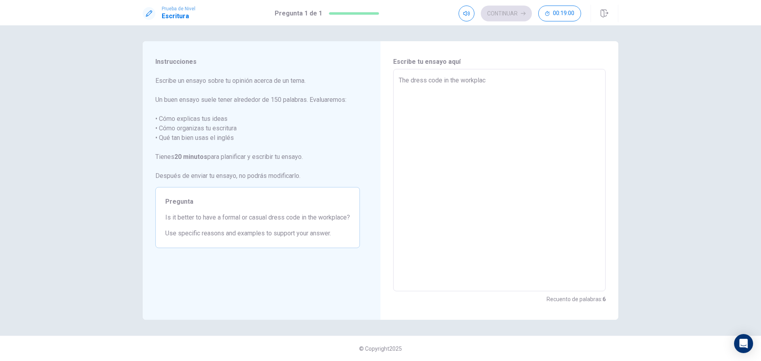
type textarea "The dress code in the workplace"
type textarea "x"
type textarea "The dress code in the workplace"
type textarea "x"
type textarea "The dress code in the workplace d"
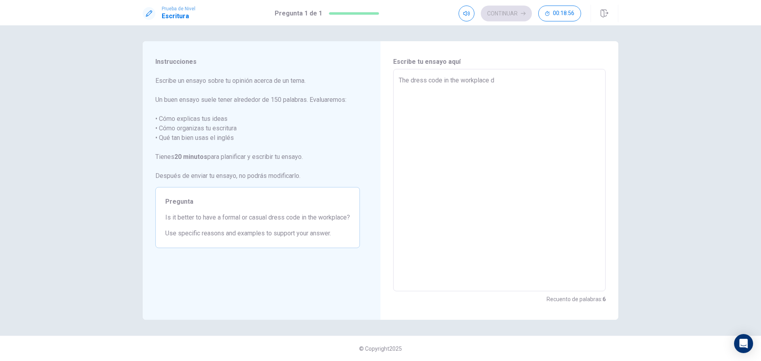
type textarea "x"
type textarea "The dress code in the workplace de"
type textarea "x"
type textarea "The dress code in the workplace dep"
type textarea "x"
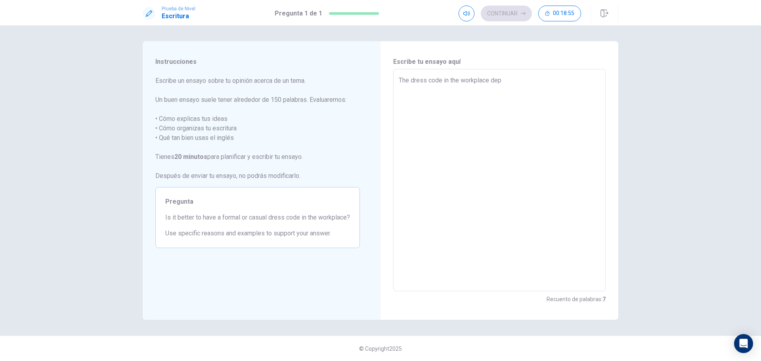
type textarea "The dress code in the workplace depn"
type textarea "x"
type textarea "The dress code in the workplace dep"
type textarea "x"
type textarea "The dress code in the workplace depe"
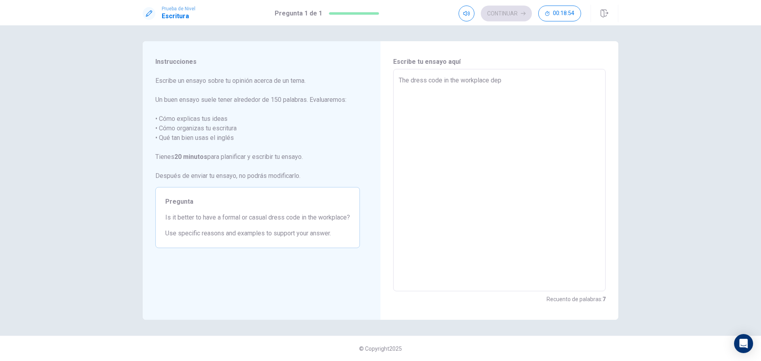
type textarea "x"
type textarea "The dress code in the workplace [MEDICAL_DATA]"
type textarea "x"
type textarea "The dress code in the workplace depend"
type textarea "x"
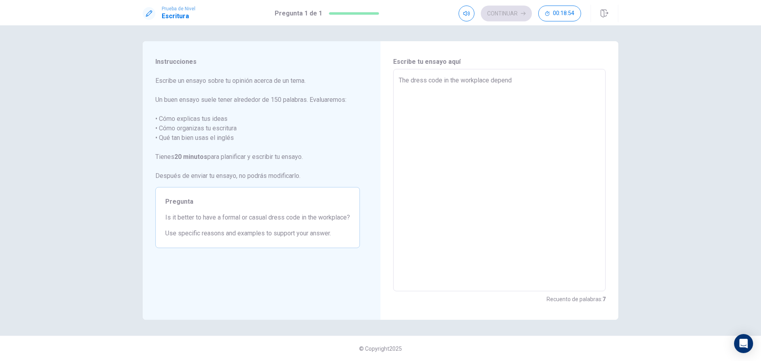
type textarea "The dress code in the workplace dependt"
type textarea "x"
type textarea "The dress code in the workplace dependt"
type textarea "x"
type textarea "The dress code in the workplace dependt"
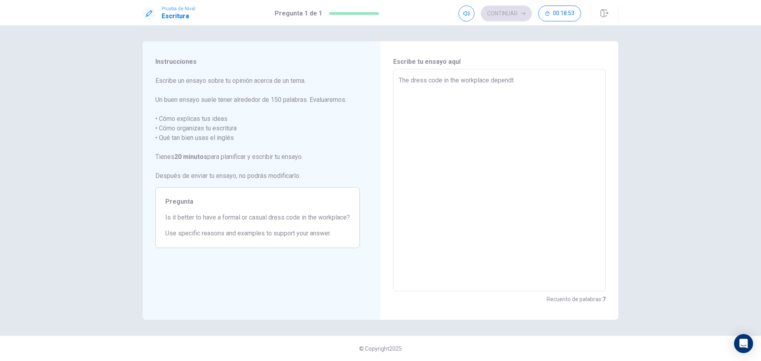
type textarea "x"
type textarea "The dress code in the workplace depend"
type textarea "x"
type textarea "The dress code in the workplace [MEDICAL_DATA]"
type textarea "x"
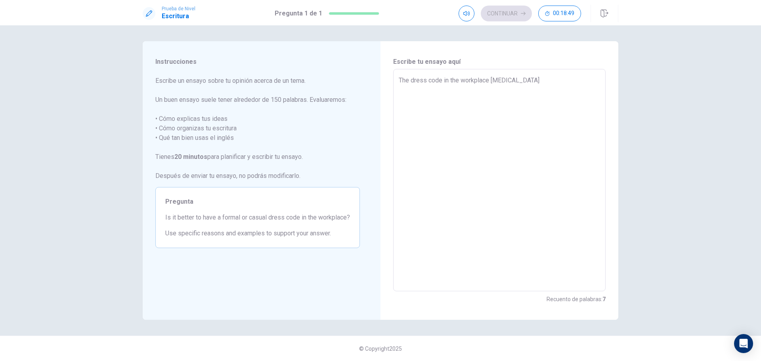
type textarea "The dress code in the workplace depent"
type textarea "x"
type textarea "The dress code in the workplace depent"
type textarea "x"
type textarea "The dress code in the workplace depent t"
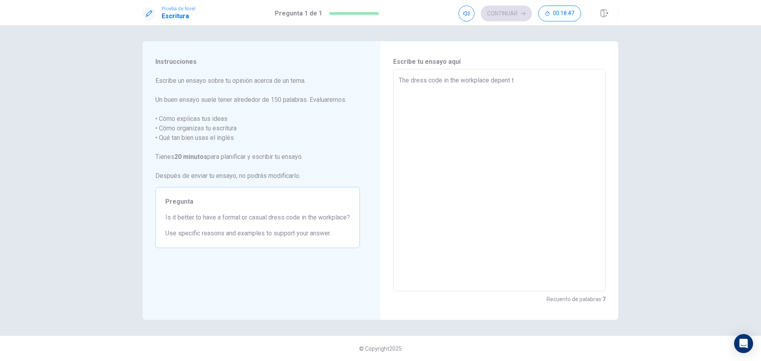
type textarea "x"
type textarea "The dress code in the workplace depent th"
type textarea "x"
type textarea "The dress code in the workplace depent thw"
type textarea "x"
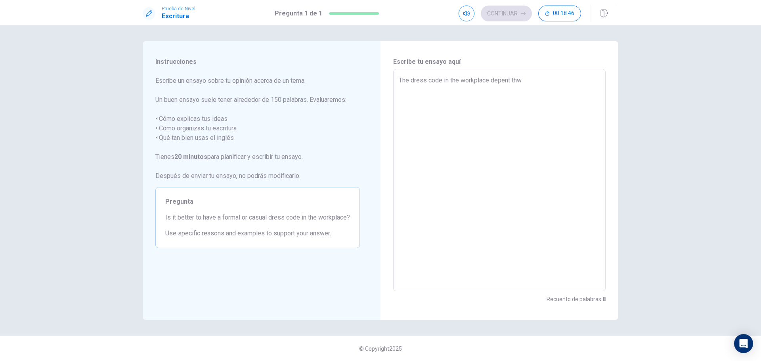
type textarea "The dress code in the workplace depent th"
type textarea "x"
type textarea "The dress code in the workplace depent the"
type textarea "x"
type textarea "The dress code in the workplace depent the"
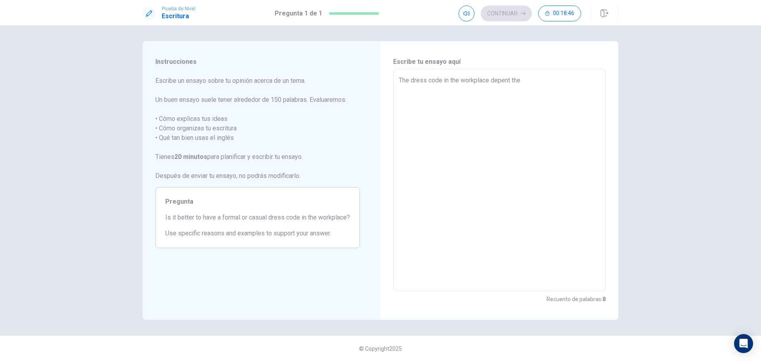
type textarea "x"
type textarea "The dress code in the workplace depent the i"
type textarea "x"
type textarea "The dress code in the workplace depent the in"
type textarea "x"
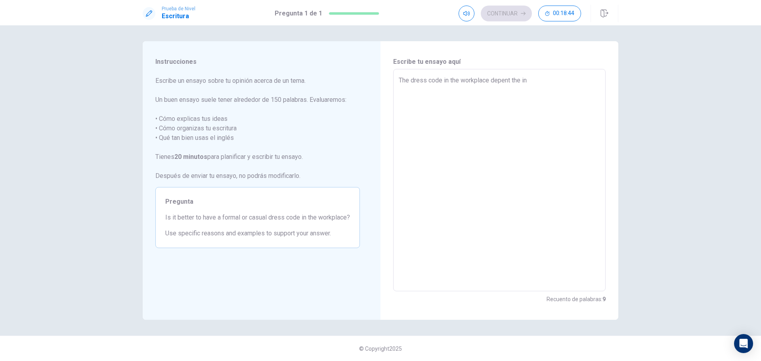
type textarea "The dress code in the workplace depent the ind"
type textarea "x"
type textarea "The dress code in the workplace depent the indu"
type textarea "x"
type textarea "The dress code in the workplace depent the indus"
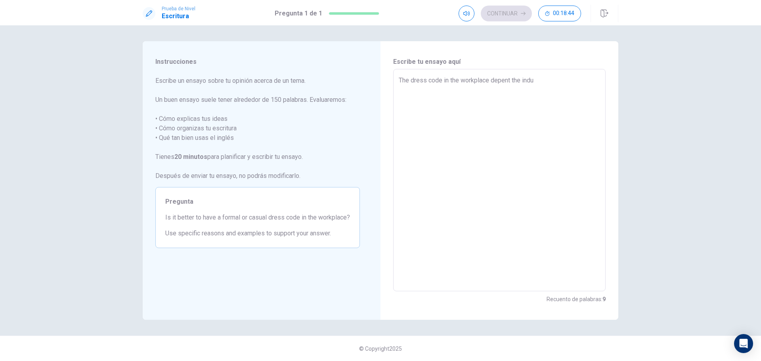
type textarea "x"
type textarea "The dress code in the workplace depent the indust"
type textarea "x"
type textarea "The dress code in the workplace depent the industr"
type textarea "x"
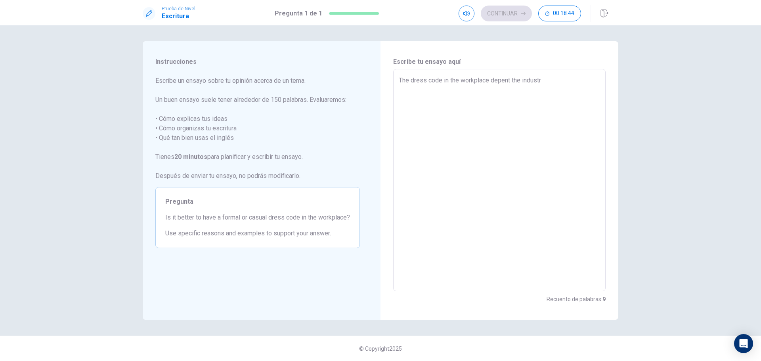
type textarea "The dress code in the workplace depent the industri"
type textarea "x"
type textarea "The dress code in the workplace depent the industr"
type textarea "x"
type textarea "The dress code in the workplace depent the industry"
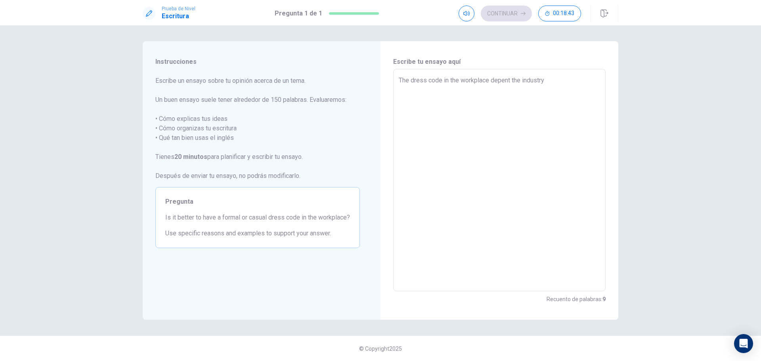
type textarea "x"
type textarea "The dress code in the workplace depent the industr"
type textarea "x"
type textarea "The dress code in the workplace depent the industri"
type textarea "x"
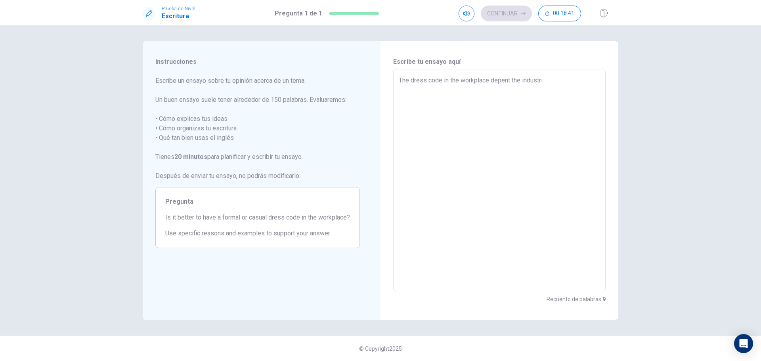
type textarea "The dress code in the workplace depent the industr"
type textarea "x"
type textarea "The dress code in the workplace depent the industry"
type textarea "x"
type textarea "The dress code in the workplace depent the industry."
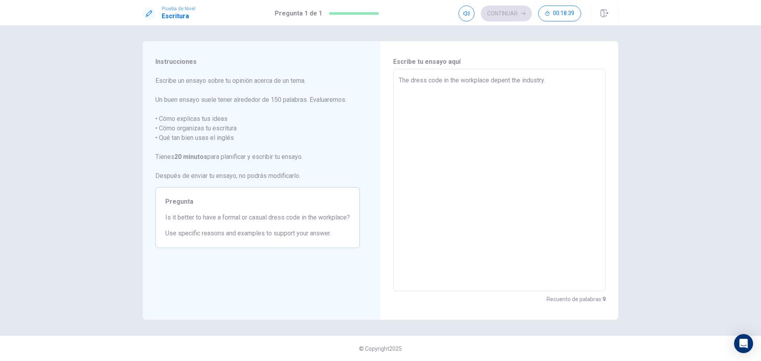
type textarea "x"
type textarea "The dress code in the workplace depent the industry."
type textarea "x"
type textarea "The dress code in the workplace depent the industry. F"
type textarea "x"
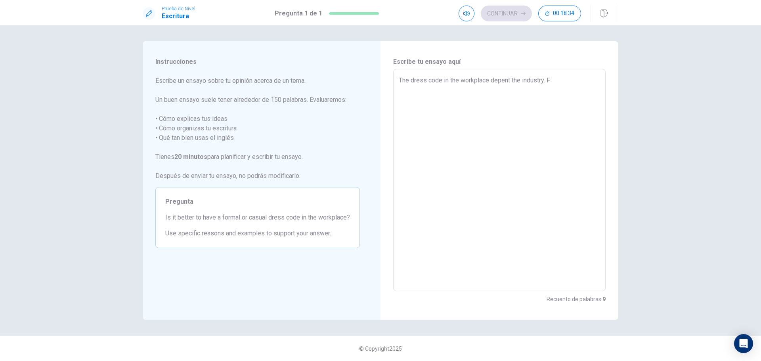
type textarea "The dress code in the workplace depent the industry. Fo"
type textarea "x"
type textarea "The dress code in the workplace depent the industry. For"
type textarea "x"
type textarea "The dress code in the workplace depent the industry. For"
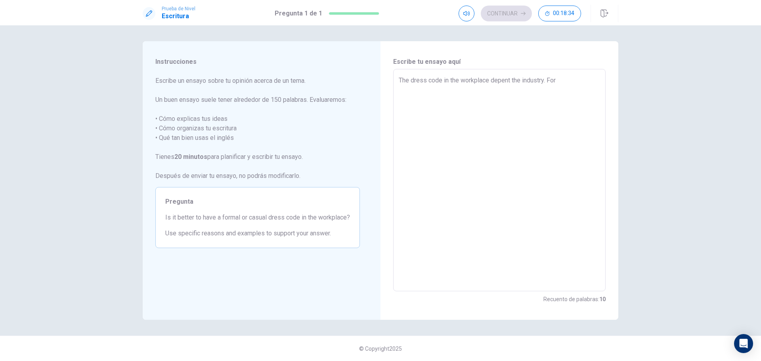
type textarea "x"
type textarea "The dress code in the workplace depent the industry. For e"
type textarea "x"
type textarea "The dress code in the workplace depent the industry. For ex"
type textarea "x"
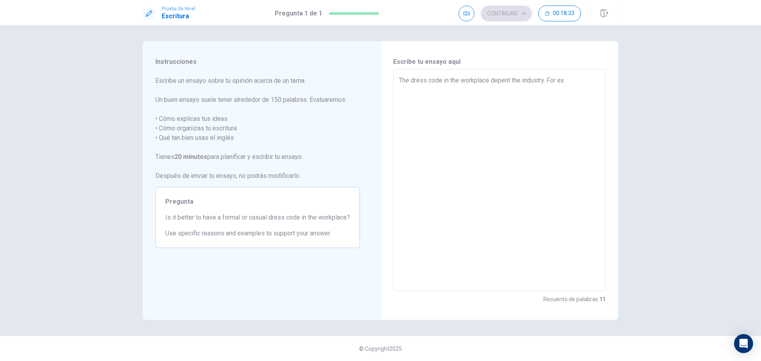
type textarea "The dress code in the workplace depent the industry. For exa"
type textarea "x"
type textarea "The dress code in the workplace depent the industry. For exam"
type textarea "x"
type textarea "The dress code in the workplace depent the industry. For examp"
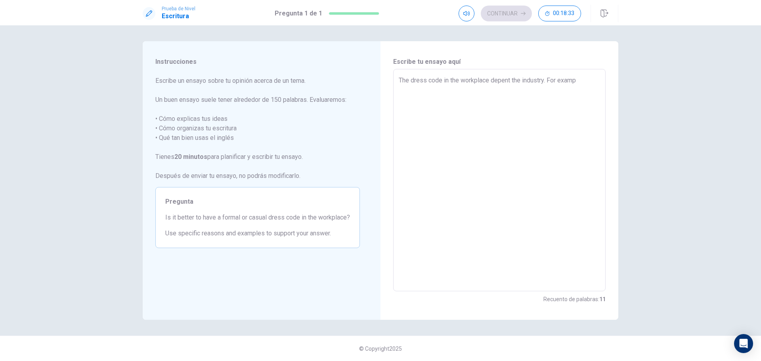
type textarea "x"
type textarea "The dress code in the workplace depent the industry. For exampl"
type textarea "x"
type textarea "The dress code in the workplace depent the industry. For example"
type textarea "x"
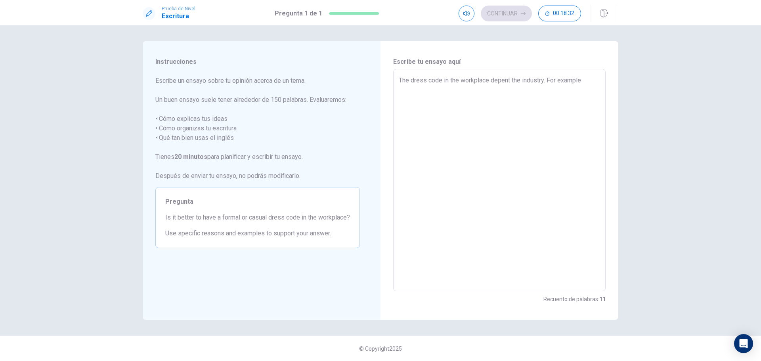
type textarea "The dress code in the workplace depent the industry. For example"
type textarea "x"
type textarea "The dress code in the workplace depent the industry. For example i"
type textarea "x"
type textarea "The dress code in the workplace depent the industry. For example in"
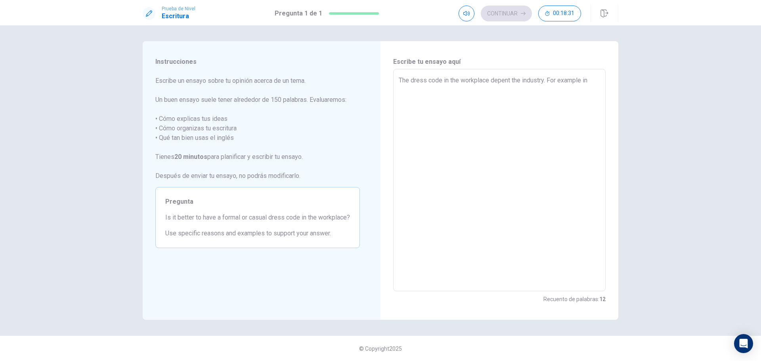
type textarea "x"
type textarea "The dress code in the workplace depent the industry. For example in"
type textarea "x"
type textarea "The dress code in the workplace depent the industry. For example in t"
type textarea "x"
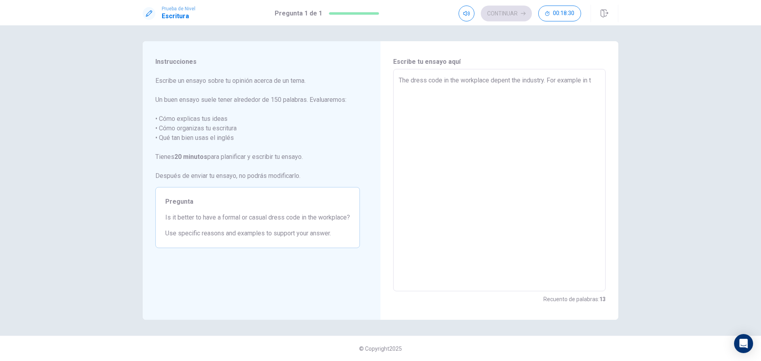
type textarea "The dress code in the workplace depent the industry. For example in th"
type textarea "x"
type textarea "The dress code in the workplace depent the industry. For example in the"
type textarea "x"
type textarea "The dress code in the workplace depent the industry. For example in the"
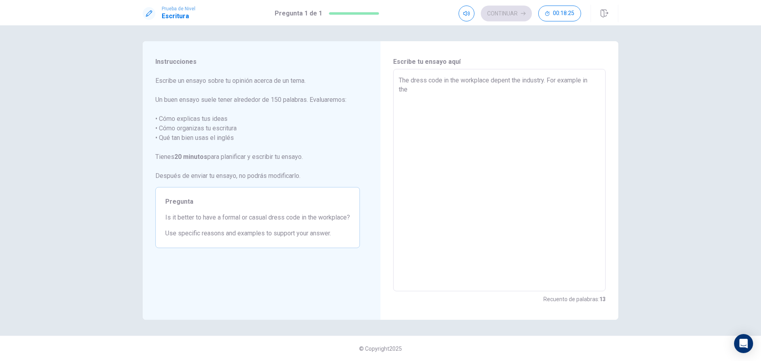
type textarea "x"
type textarea "The dress code in the workplace depent the industry. For example in the r"
type textarea "x"
type textarea "The dress code in the workplace depent the industry. For example in the re"
type textarea "x"
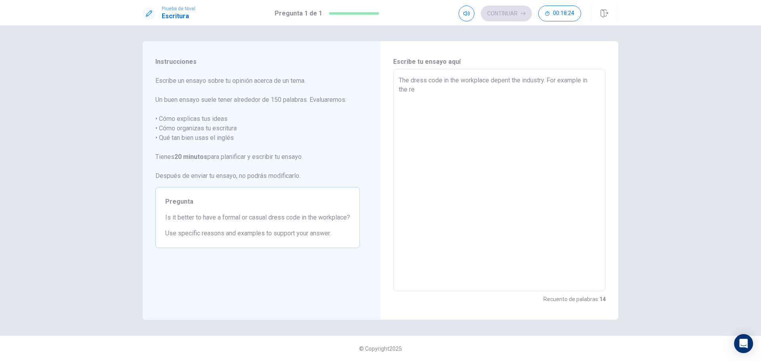
type textarea "The dress code in the workplace depent the industry. For example in the res"
type textarea "x"
type textarea "The dress code in the workplace depent the industry. For example in the rest"
type textarea "x"
type textarea "The dress code in the workplace depent the industry. For example in the resta"
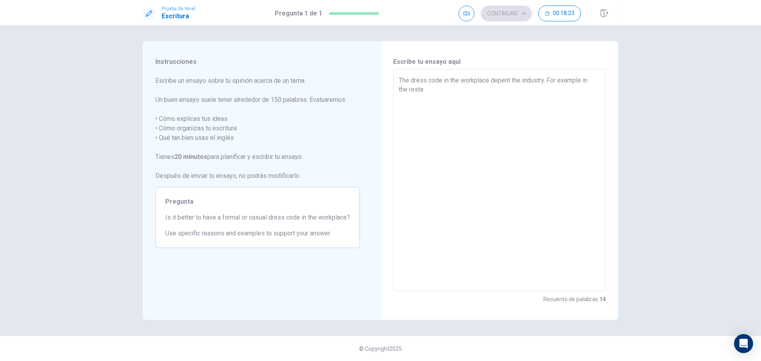
type textarea "x"
click at [456, 90] on textarea "The dress code in the workplace depent the industry. For example: Restaurants, …" at bounding box center [499, 180] width 201 height 209
click at [533, 91] on textarea "The dress code in the workplace depent the industry. For example: Restaurants, …" at bounding box center [499, 180] width 201 height 209
click at [436, 90] on textarea "The dress code in the workplace depent the industry. For example: Restaurants, …" at bounding box center [499, 180] width 201 height 209
click at [462, 91] on textarea "The dress code in the workplace depent the industry. For example: Restaurants, …" at bounding box center [499, 180] width 201 height 209
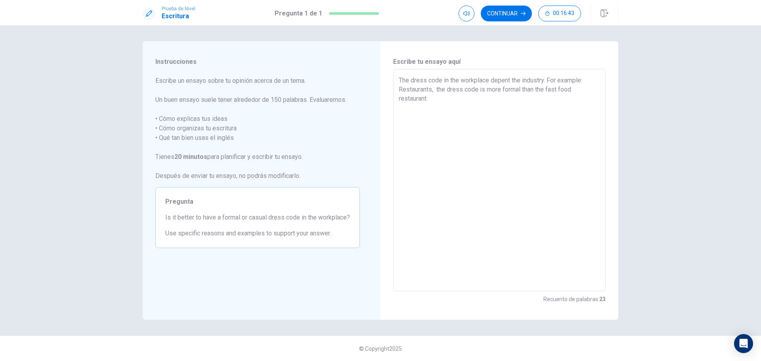
click at [434, 89] on textarea "The dress code in the workplace depent the industry. For example: Restaurants, …" at bounding box center [499, 180] width 201 height 209
click at [545, 90] on textarea "The dress code in the workplace depent the industry. For example: Restaurants, …" at bounding box center [499, 180] width 201 height 209
click at [581, 91] on textarea "The dress code in the workplace depent the industry. For example: Restaurants, …" at bounding box center [499, 180] width 201 height 209
click at [484, 98] on textarea "The dress code in the workplace depent the industry. For example: Restaurants, …" at bounding box center [499, 180] width 201 height 209
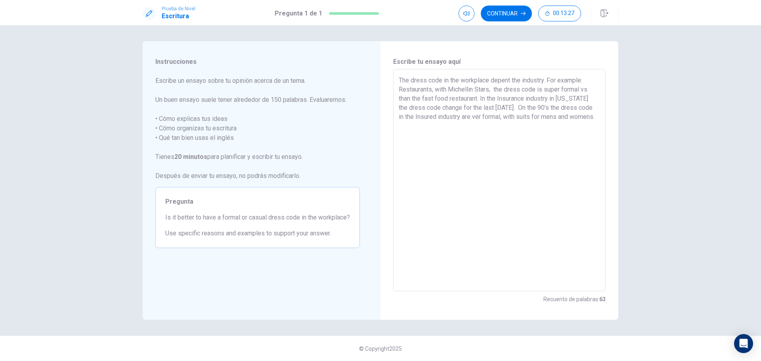
click at [496, 118] on textarea "The dress code in the workplace depent the industry. For example: Restaurants, …" at bounding box center [499, 180] width 201 height 209
click at [513, 174] on textarea "The dress code in the workplace depent the industry. For example: Restaurants, …" at bounding box center [499, 180] width 201 height 209
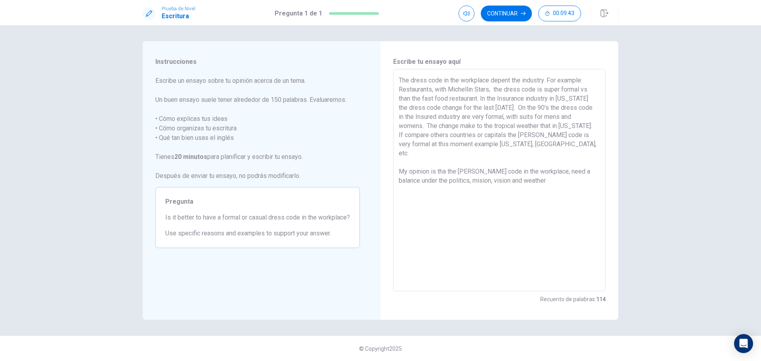
click at [489, 172] on textarea "The dress code in the workplace depent the industry. For example: Restaurants, …" at bounding box center [499, 180] width 201 height 209
drag, startPoint x: 550, startPoint y: 170, endPoint x: 562, endPoint y: 204, distance: 36.1
click at [550, 172] on textarea "The dress code in the workplace depent the industry. For example: Restaurants, …" at bounding box center [499, 180] width 201 height 209
click at [445, 162] on textarea "The dress code in the workplace depent the industry. For example: Restaurants, …" at bounding box center [499, 180] width 201 height 209
click at [487, 230] on textarea "The dress code in the workplace depent the industry. For example: Restaurants, …" at bounding box center [499, 180] width 201 height 209
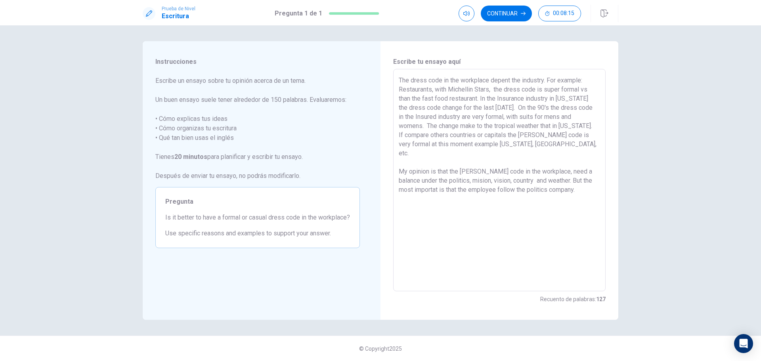
click at [557, 191] on textarea "The dress code in the workplace depent the industry. For example: Restaurants, …" at bounding box center [499, 180] width 201 height 209
click at [409, 134] on textarea "The dress code in the workplace depent the industry. For example: Restaurants, …" at bounding box center [499, 180] width 201 height 209
click at [447, 134] on textarea "The dress code in the workplace depent the industry. For example: Restaurants, …" at bounding box center [499, 180] width 201 height 209
click at [515, 171] on textarea "The dress code in the workplace depent the industry. For example: Restaurants, …" at bounding box center [499, 180] width 201 height 209
click at [548, 172] on textarea "The dress code in the workplace depent the industry. For example: Restaurants, …" at bounding box center [499, 180] width 201 height 209
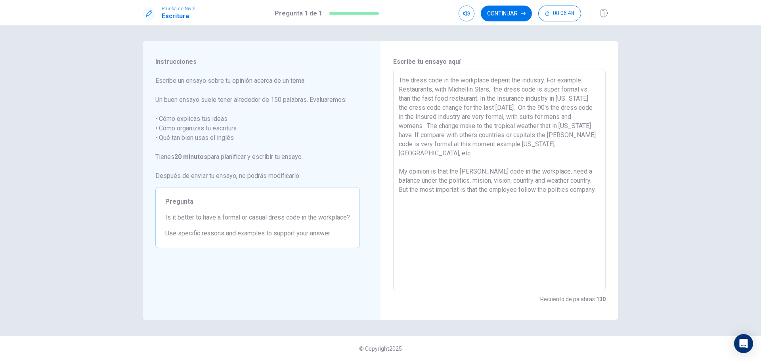
click at [583, 182] on textarea "The dress code in the workplace depent the industry. For example: Restaurants, …" at bounding box center [499, 180] width 201 height 209
click at [543, 161] on textarea "The dress code in the workplace depent the industry. For example: Restaurants, …" at bounding box center [499, 180] width 201 height 209
click at [434, 181] on textarea "The dress code in the workplace depent the industry. For example: Restaurants, …" at bounding box center [499, 180] width 201 height 209
click at [509, 250] on textarea "The dress code in the workplace depent the industry. For example: Restaurants, …" at bounding box center [499, 180] width 201 height 209
drag, startPoint x: 556, startPoint y: 142, endPoint x: 554, endPoint y: 175, distance: 32.9
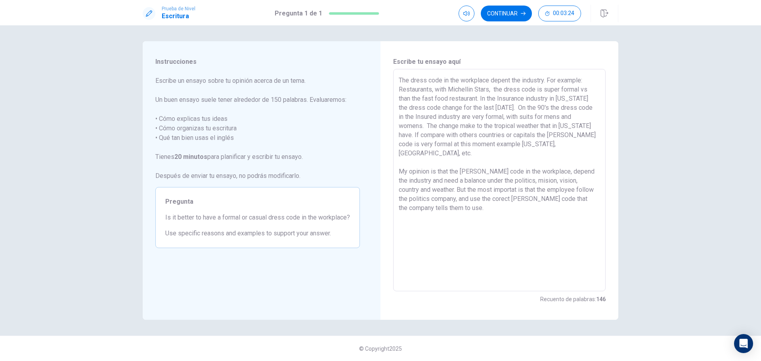
click at [556, 142] on textarea "The dress code in the workplace depent the industry. For example: Restaurants, …" at bounding box center [499, 180] width 201 height 209
click at [438, 126] on textarea "The dress code in the workplace depent the industry. For example: Restaurants, …" at bounding box center [499, 180] width 201 height 209
drag, startPoint x: 426, startPoint y: 133, endPoint x: 433, endPoint y: 157, distance: 24.9
click at [426, 133] on textarea "The dress code in the workplace depent the industry. For example: Restaurants, …" at bounding box center [499, 180] width 201 height 209
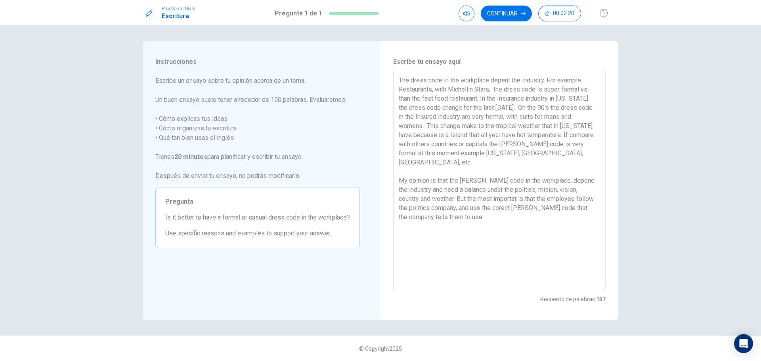
click at [581, 249] on textarea "The dress code in the workplace depent the industry. For example: Restaurants, …" at bounding box center [499, 180] width 201 height 209
click at [543, 154] on textarea "The dress code in the workplace depent the industry. For example: Restaurants, …" at bounding box center [499, 180] width 201 height 209
click at [552, 237] on textarea "The dress code in the workplace depent the industry. For example: Restaurants, …" at bounding box center [499, 180] width 201 height 209
click at [494, 108] on textarea "The dress code in the workplace depent the industry. For example: Restaurants, …" at bounding box center [499, 180] width 201 height 209
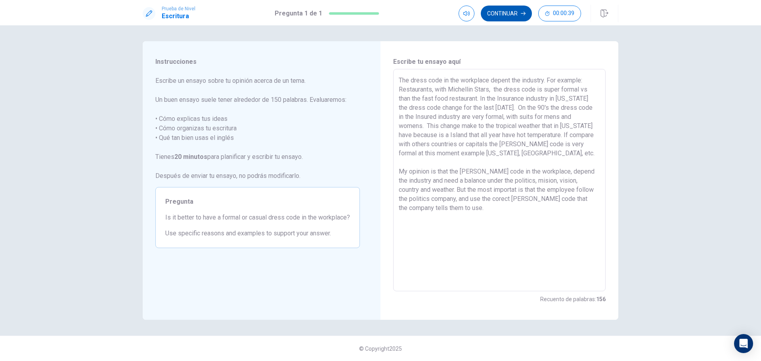
click at [493, 12] on button "Continuar" at bounding box center [506, 14] width 51 height 16
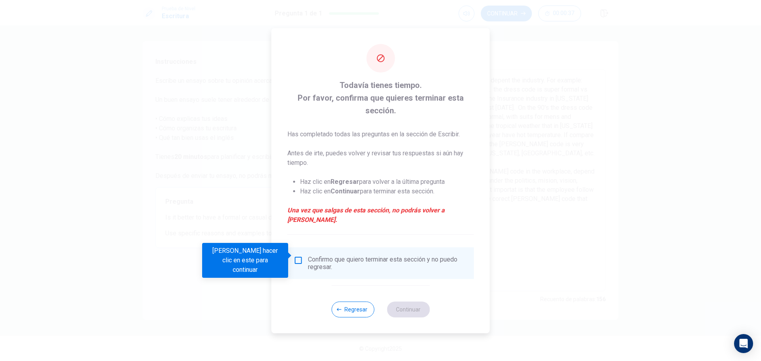
drag, startPoint x: 300, startPoint y: 256, endPoint x: 302, endPoint y: 262, distance: 5.9
click at [300, 256] on input "Debes hacer clic en este para continuar" at bounding box center [299, 261] width 10 height 10
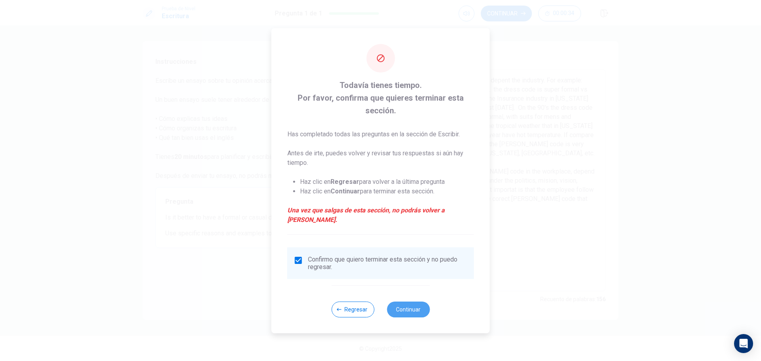
drag, startPoint x: 411, startPoint y: 306, endPoint x: 539, endPoint y: 290, distance: 129.5
click at [411, 306] on button "Continuar" at bounding box center [408, 310] width 43 height 16
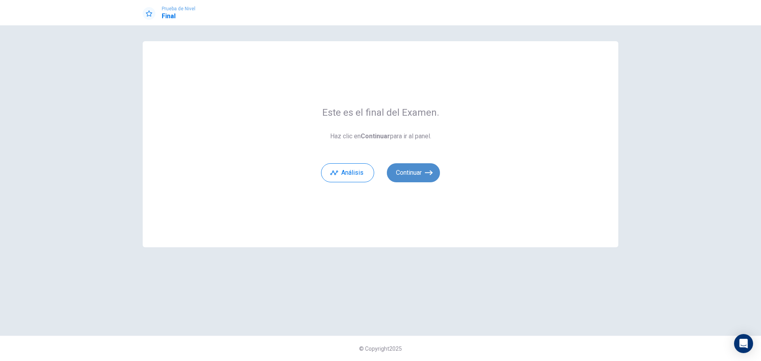
click at [409, 177] on button "Continuar" at bounding box center [413, 172] width 53 height 19
